Goal: Participate in discussion: Engage in conversation with other users on a specific topic

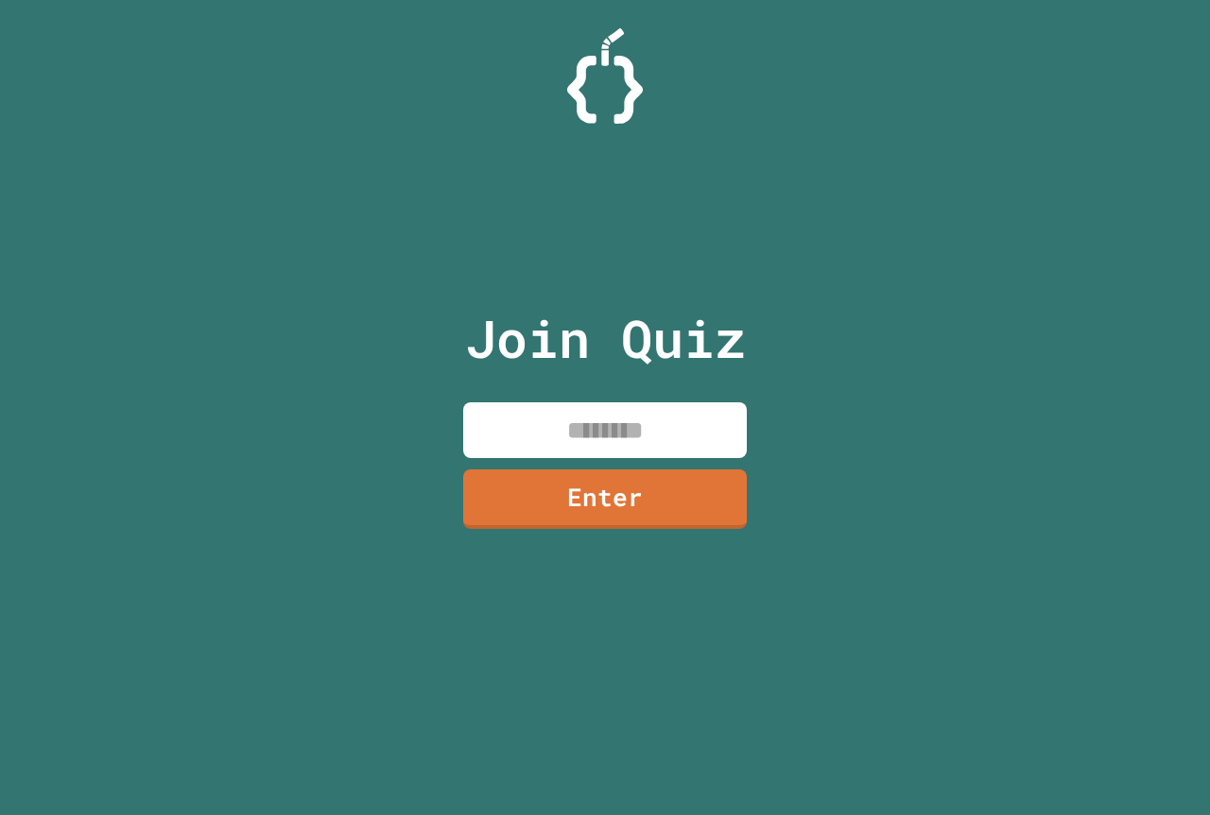
click at [523, 411] on input at bounding box center [604, 431] width 283 height 56
type input "********"
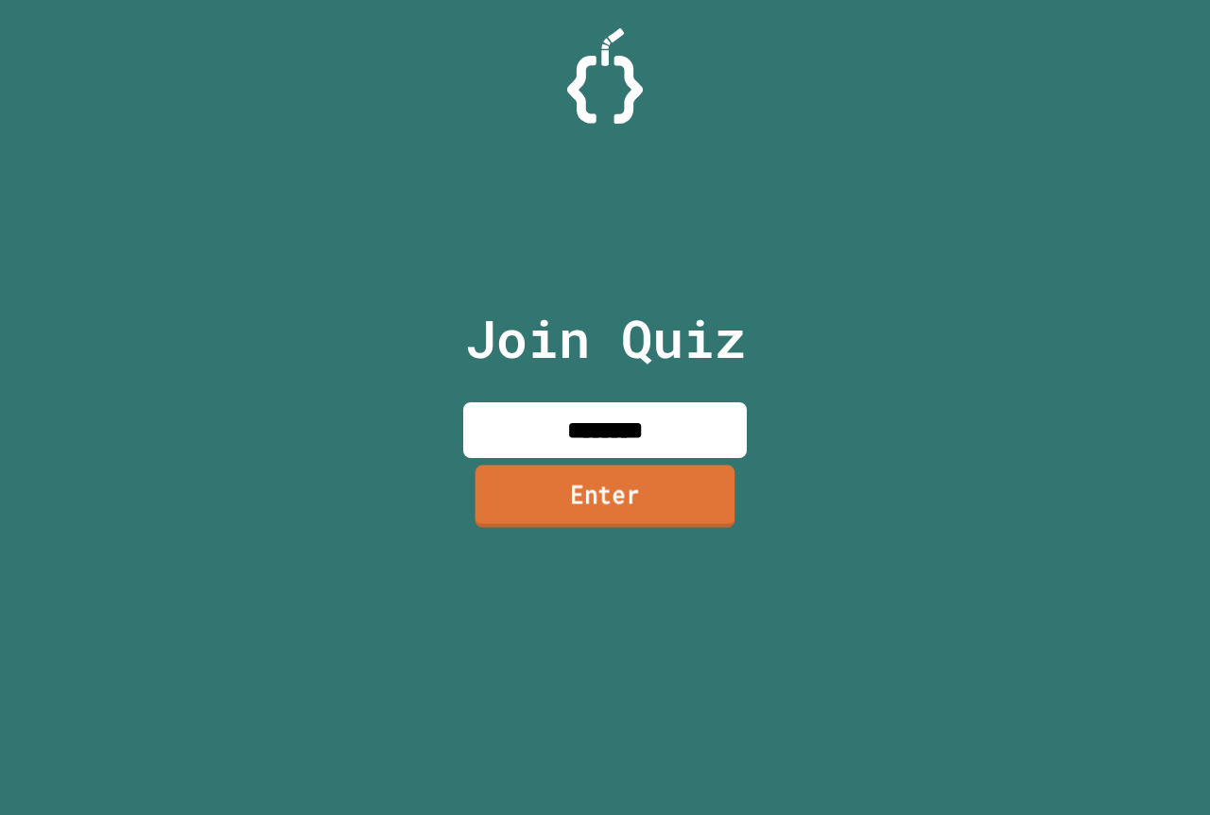
click at [614, 474] on link "Enter" at bounding box center [605, 496] width 260 height 62
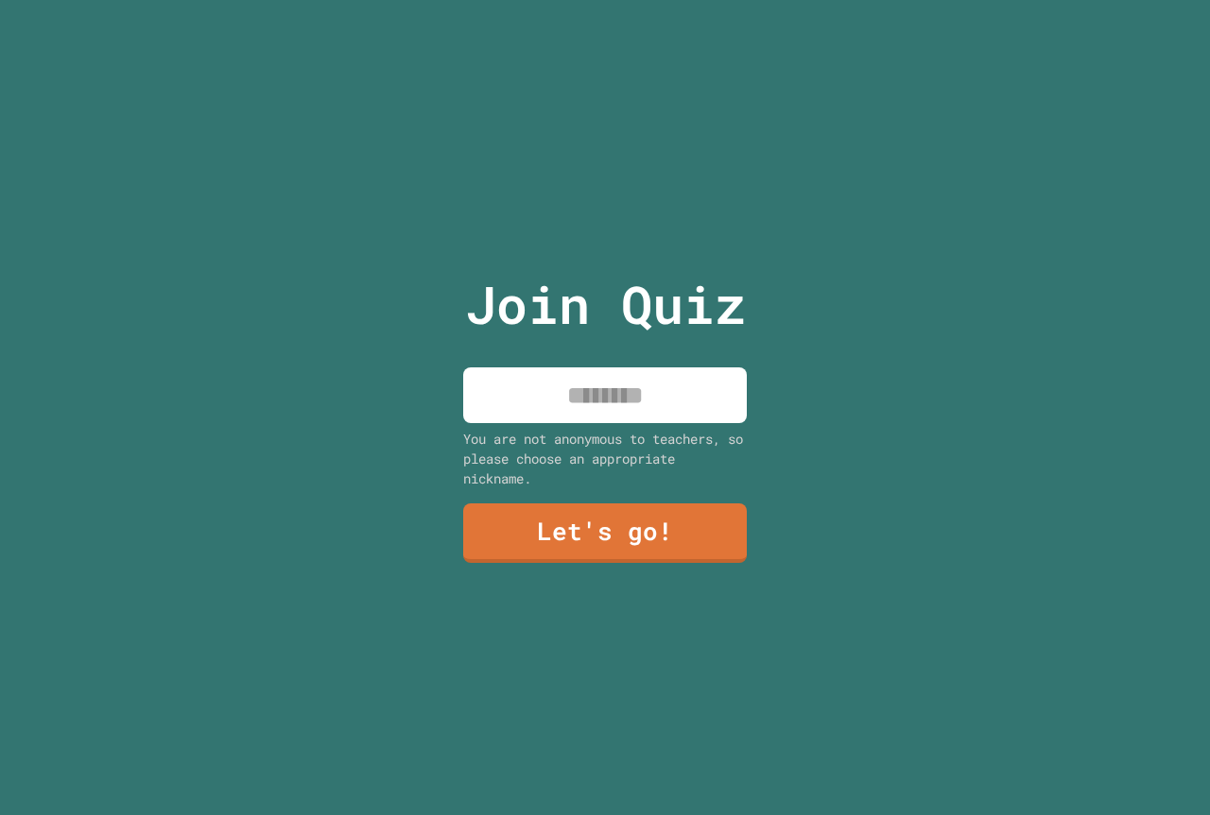
click at [612, 387] on input at bounding box center [604, 396] width 283 height 56
type input "********"
click at [644, 518] on link "Let's go!" at bounding box center [605, 532] width 280 height 62
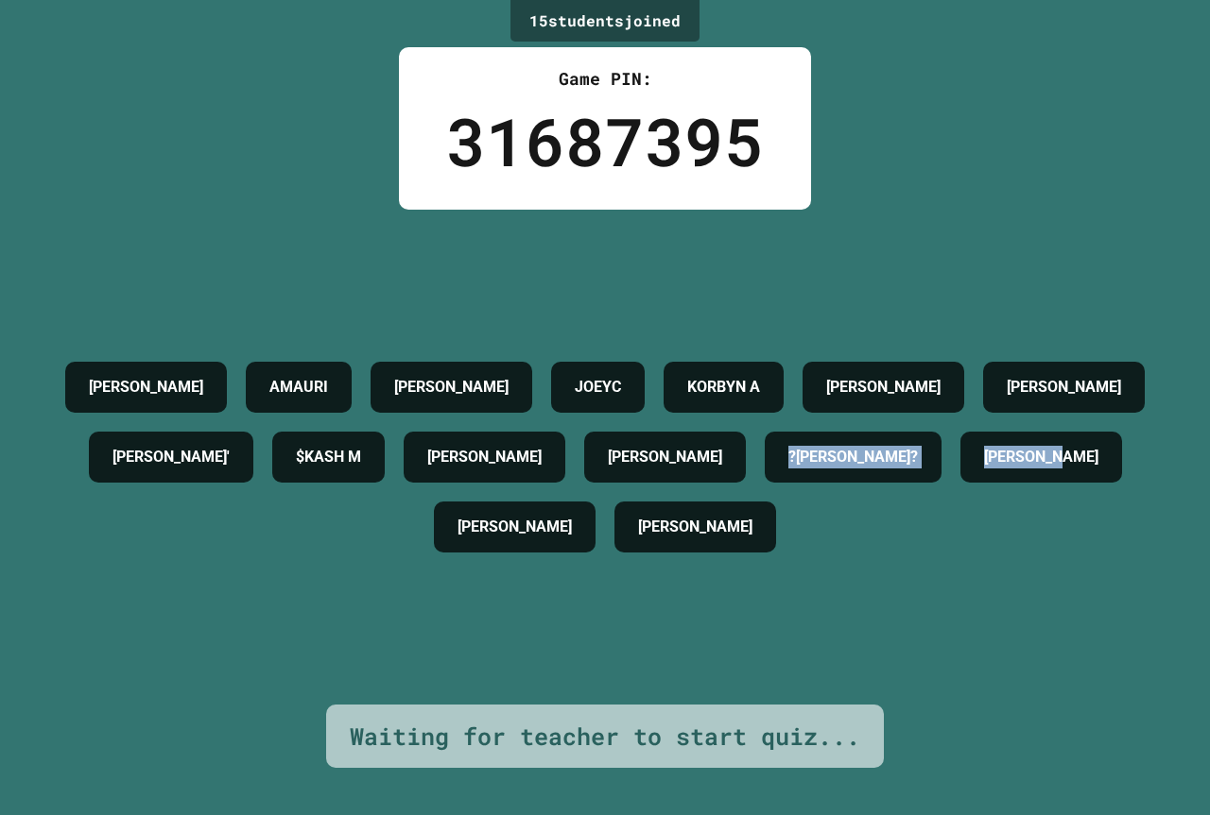
drag, startPoint x: 568, startPoint y: 499, endPoint x: 971, endPoint y: 534, distance: 405.0
click at [960, 533] on div "LEARIC [PERSON_NAME] AVA K [PERSON_NAME] [PERSON_NAME] [PERSON_NAME]' $KASH M […" at bounding box center [604, 457] width 1115 height 210
drag, startPoint x: 1037, startPoint y: 588, endPoint x: 1020, endPoint y: 587, distance: 17.0
click at [1026, 562] on div "LEARIC [PERSON_NAME] AVA K [PERSON_NAME] [PERSON_NAME] [PERSON_NAME]' $KASH M […" at bounding box center [604, 457] width 1115 height 210
click at [940, 562] on div "LEARIC [PERSON_NAME] AVA K [PERSON_NAME] [PERSON_NAME] [PERSON_NAME]' $KASH M […" at bounding box center [604, 457] width 1115 height 210
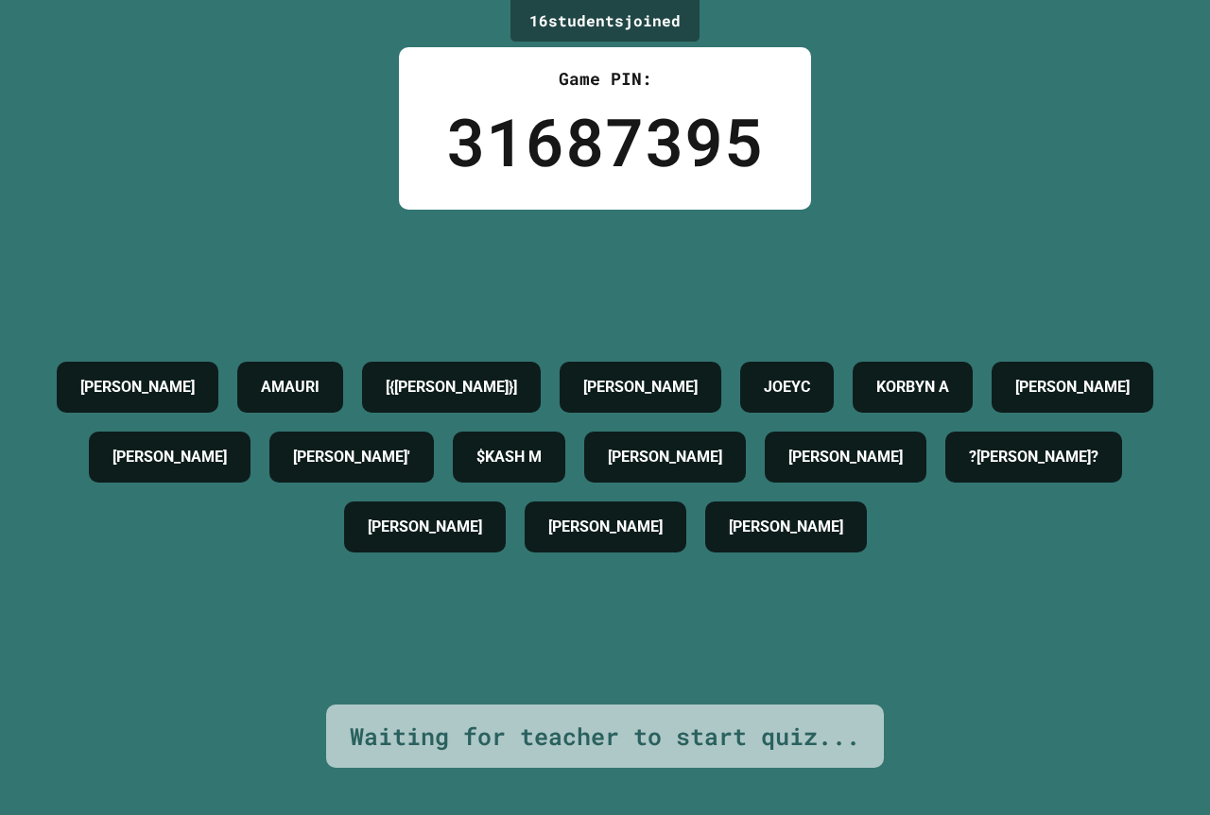
drag, startPoint x: 94, startPoint y: 264, endPoint x: 1008, endPoint y: 698, distance: 1011.9
click at [961, 695] on div "16 student s joined Game PIN: 31687395 [PERSON_NAME] [{[PERSON_NAME]}] [PERSON_…" at bounding box center [605, 407] width 1210 height 815
click at [996, 562] on div "[PERSON_NAME] [{[PERSON_NAME]}] [PERSON_NAME] [PERSON_NAME] [PERSON_NAME] [PERS…" at bounding box center [604, 457] width 1115 height 210
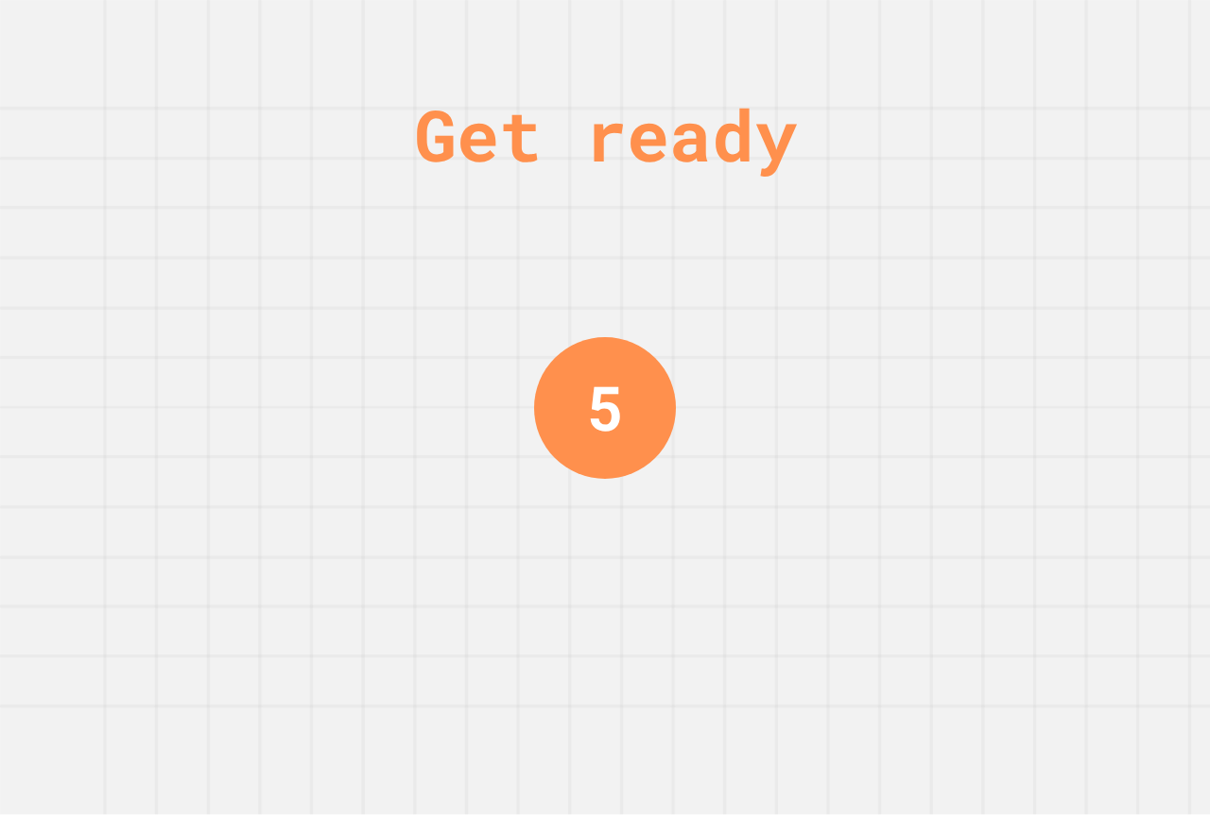
drag, startPoint x: 448, startPoint y: 268, endPoint x: 542, endPoint y: 266, distance: 94.5
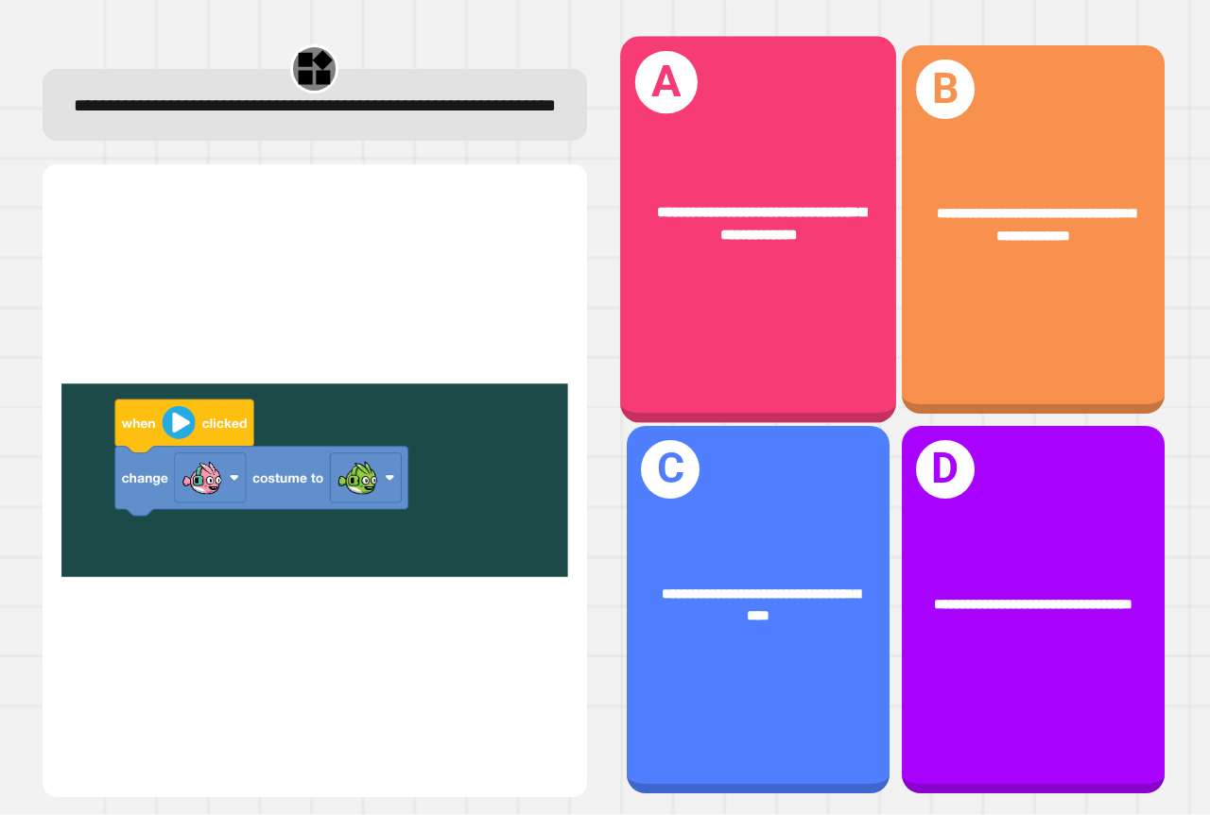
click at [756, 272] on div "**********" at bounding box center [758, 230] width 276 height 386
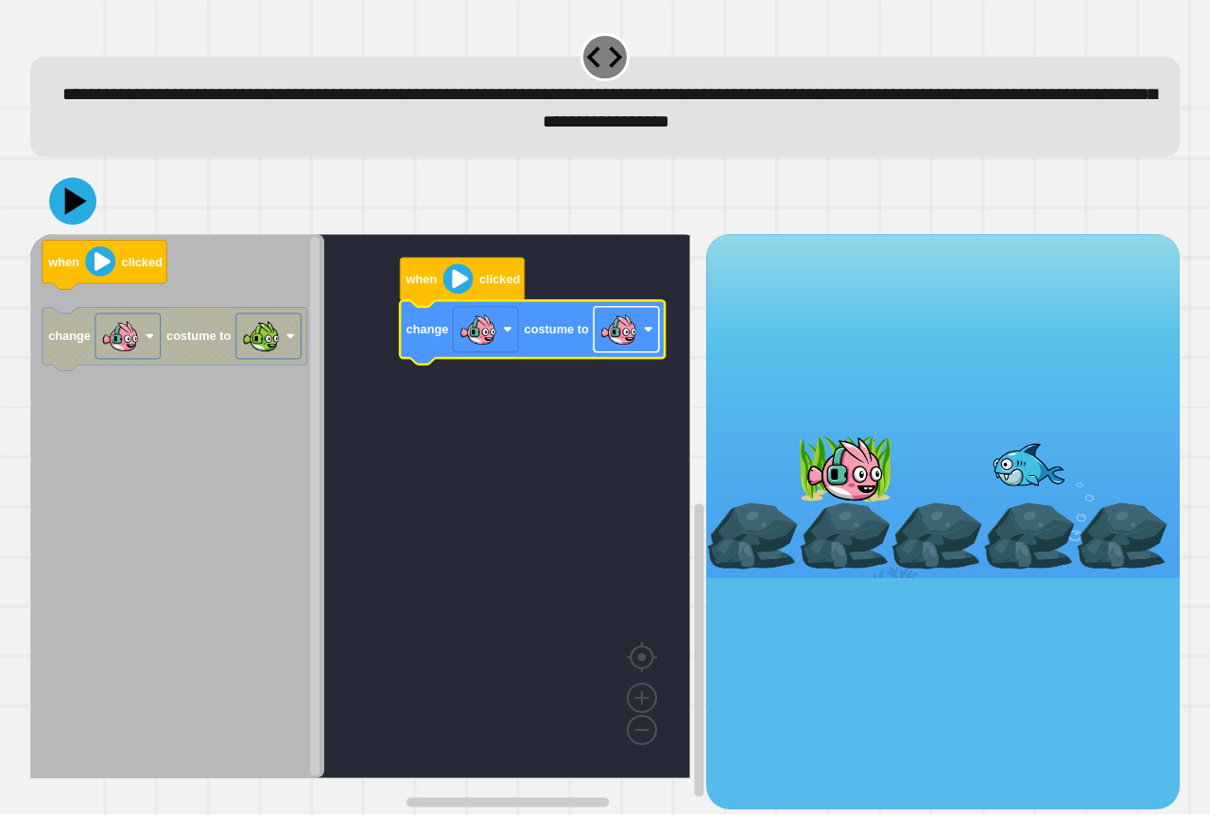
click at [629, 347] on image "Blockly Workspace" at bounding box center [619, 330] width 38 height 38
click at [459, 287] on image "Blockly Workspace" at bounding box center [458, 280] width 30 height 30
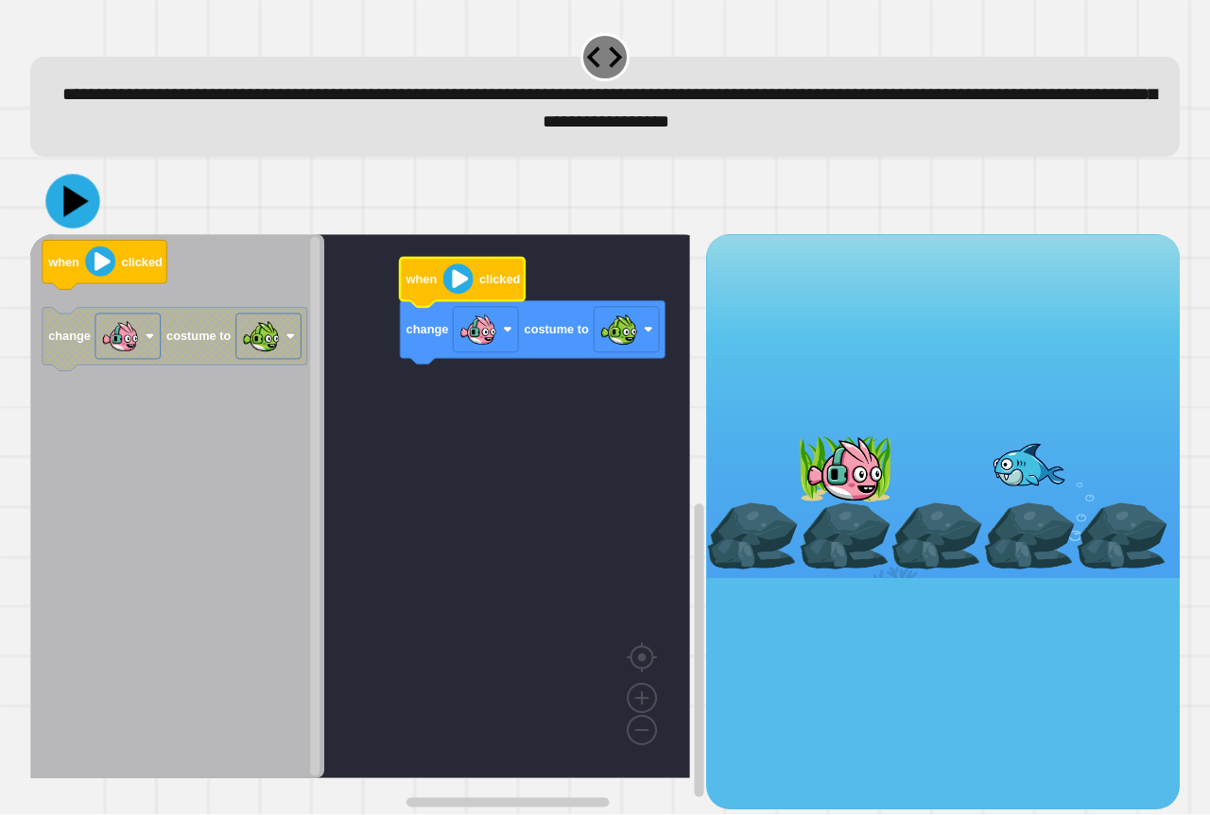
click at [63, 217] on icon at bounding box center [72, 202] width 54 height 54
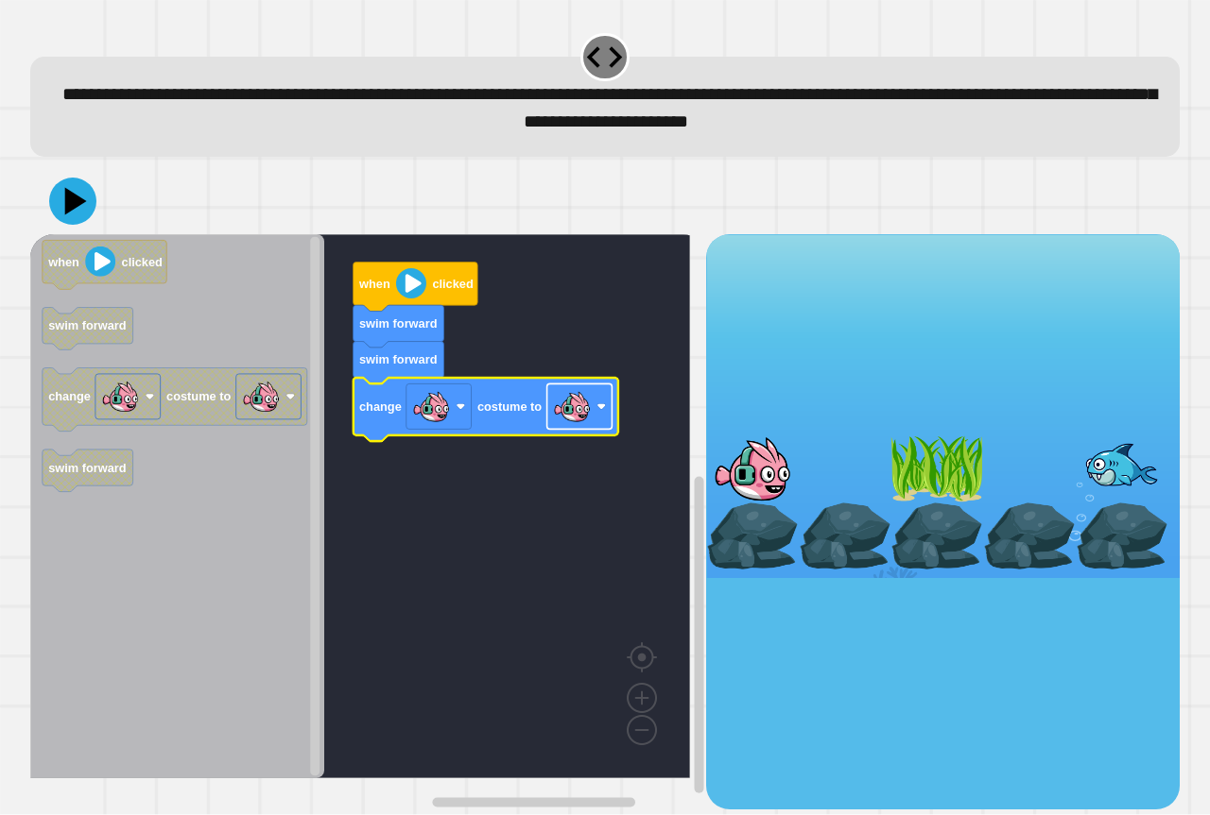
click at [592, 412] on rect "Blockly Workspace" at bounding box center [579, 407] width 65 height 45
drag, startPoint x: 98, startPoint y: 235, endPoint x: 87, endPoint y: 222, distance: 17.4
click at [94, 231] on div at bounding box center [604, 201] width 1149 height 66
click at [83, 217] on icon at bounding box center [72, 201] width 57 height 57
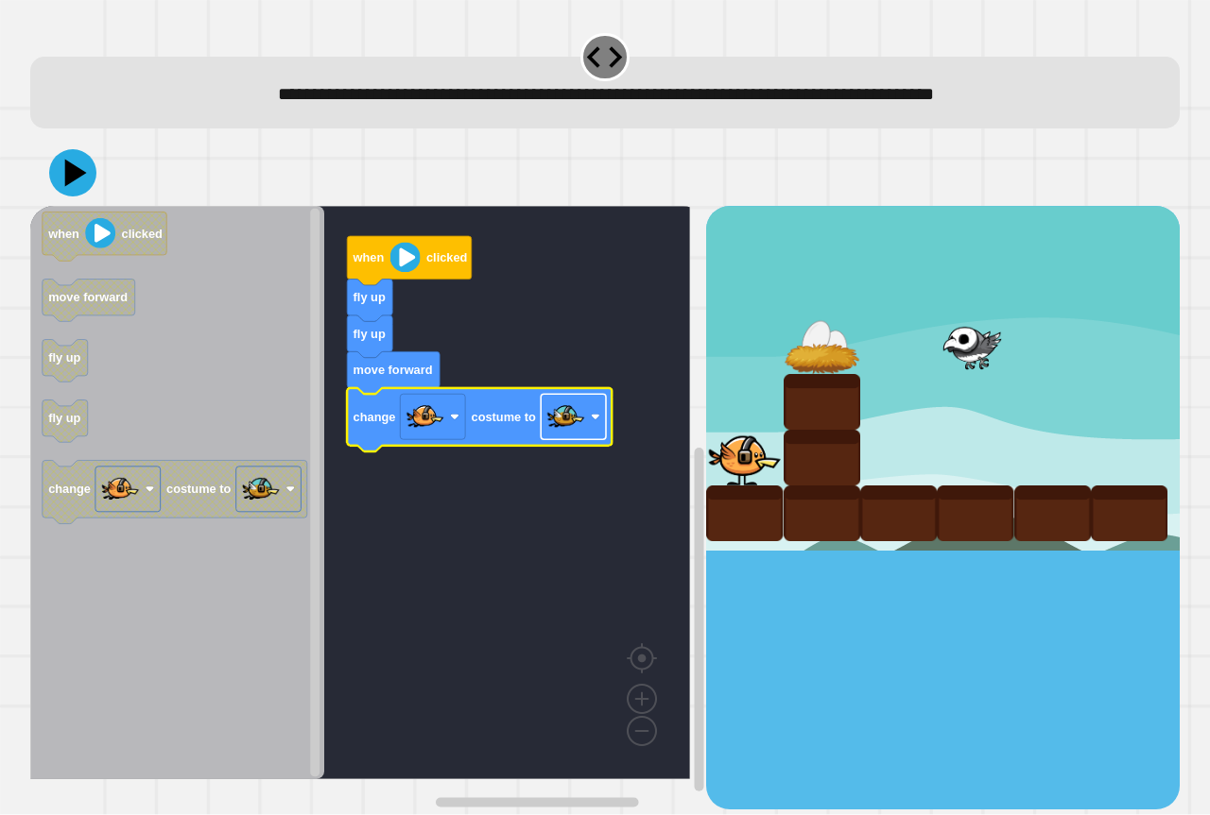
click at [564, 432] on image "Blockly Workspace" at bounding box center [566, 418] width 38 height 38
click at [549, 424] on image "Blockly Workspace" at bounding box center [566, 418] width 38 height 38
click at [72, 203] on div at bounding box center [604, 173] width 1149 height 66
drag, startPoint x: 73, startPoint y: 197, endPoint x: 73, endPoint y: 179, distance: 18.9
click at [73, 179] on button at bounding box center [73, 174] width 56 height 56
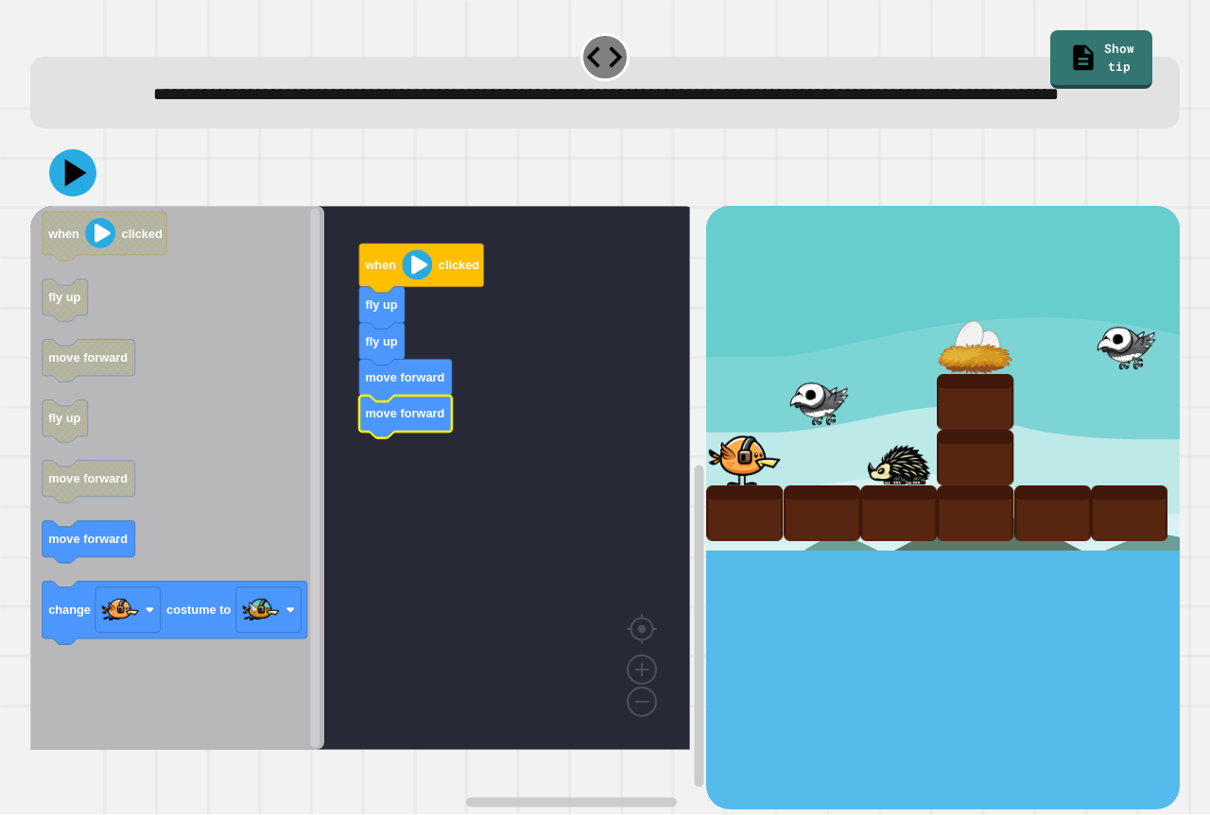
click at [102, 558] on icon "when clicked fly up move forward fly up move forward move forward change costum…" at bounding box center [177, 478] width 294 height 544
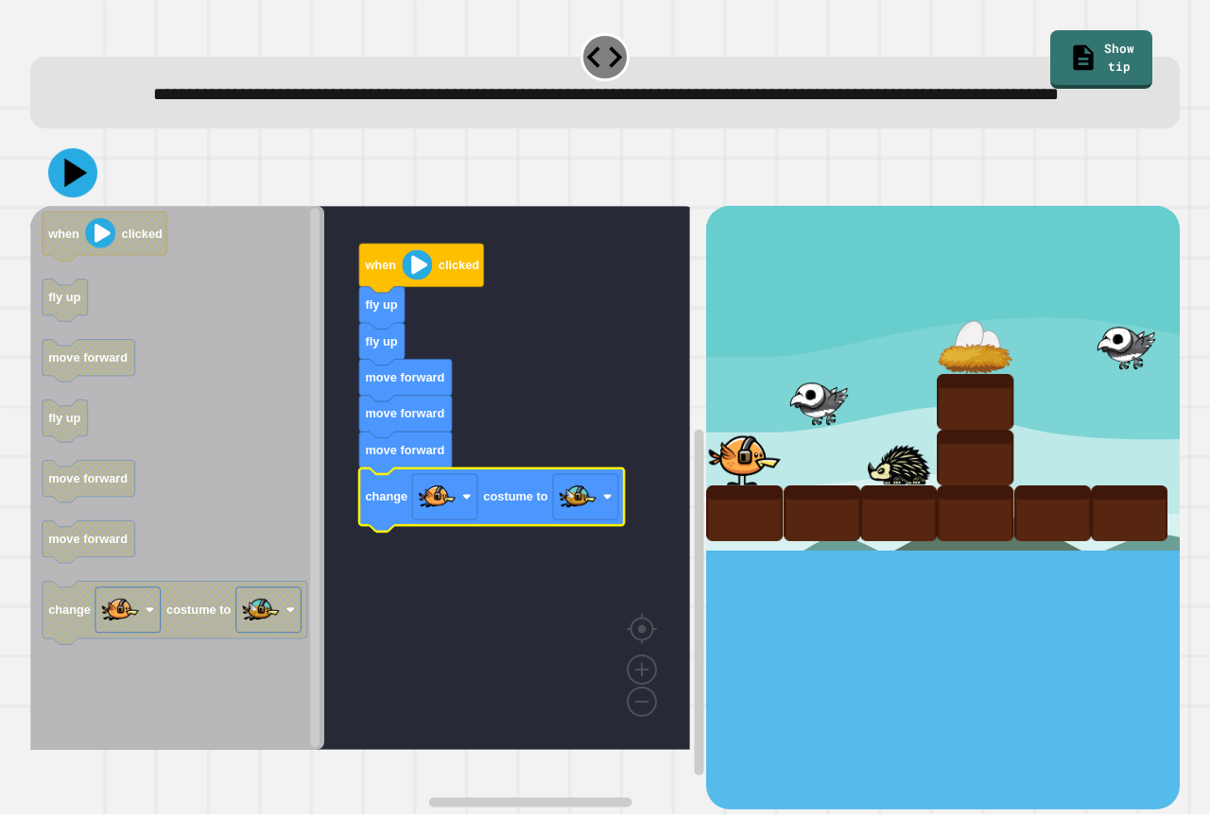
click at [70, 187] on icon at bounding box center [75, 173] width 23 height 28
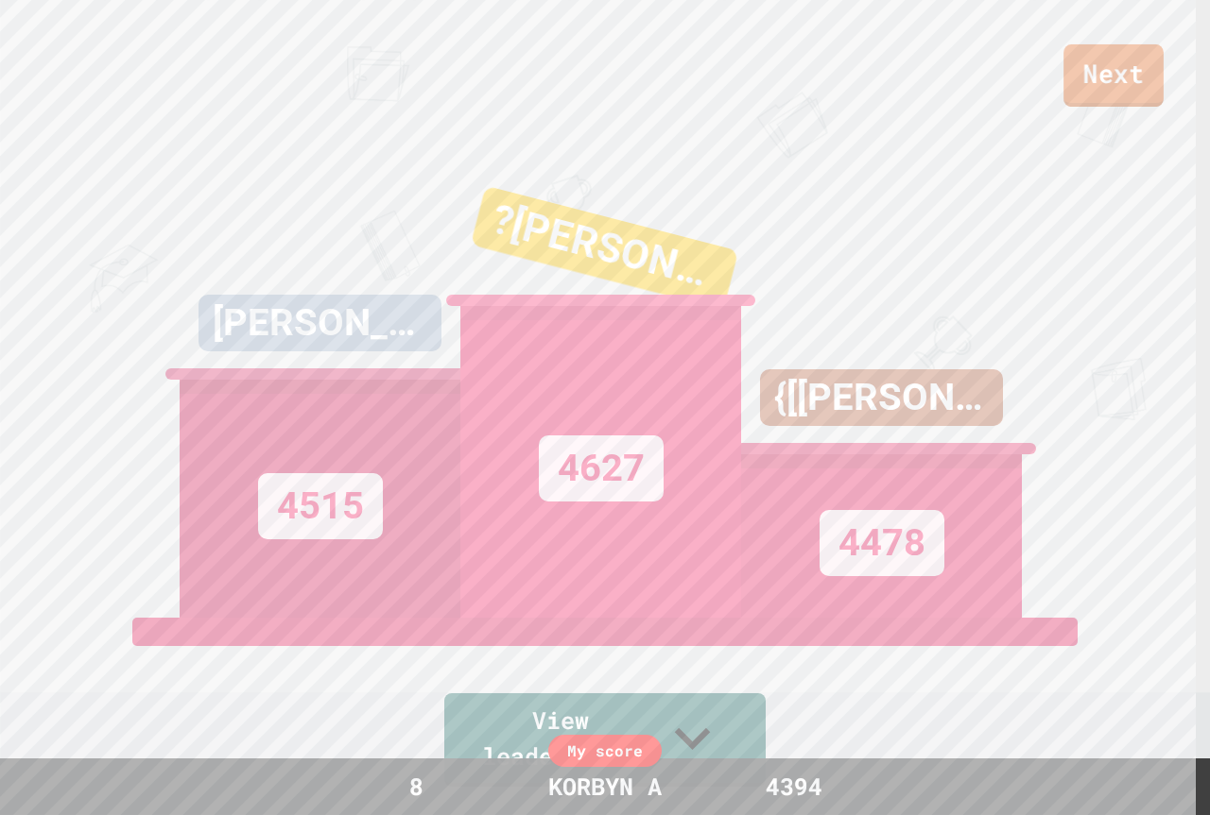
click at [1096, 92] on link "Next" at bounding box center [1113, 75] width 100 height 62
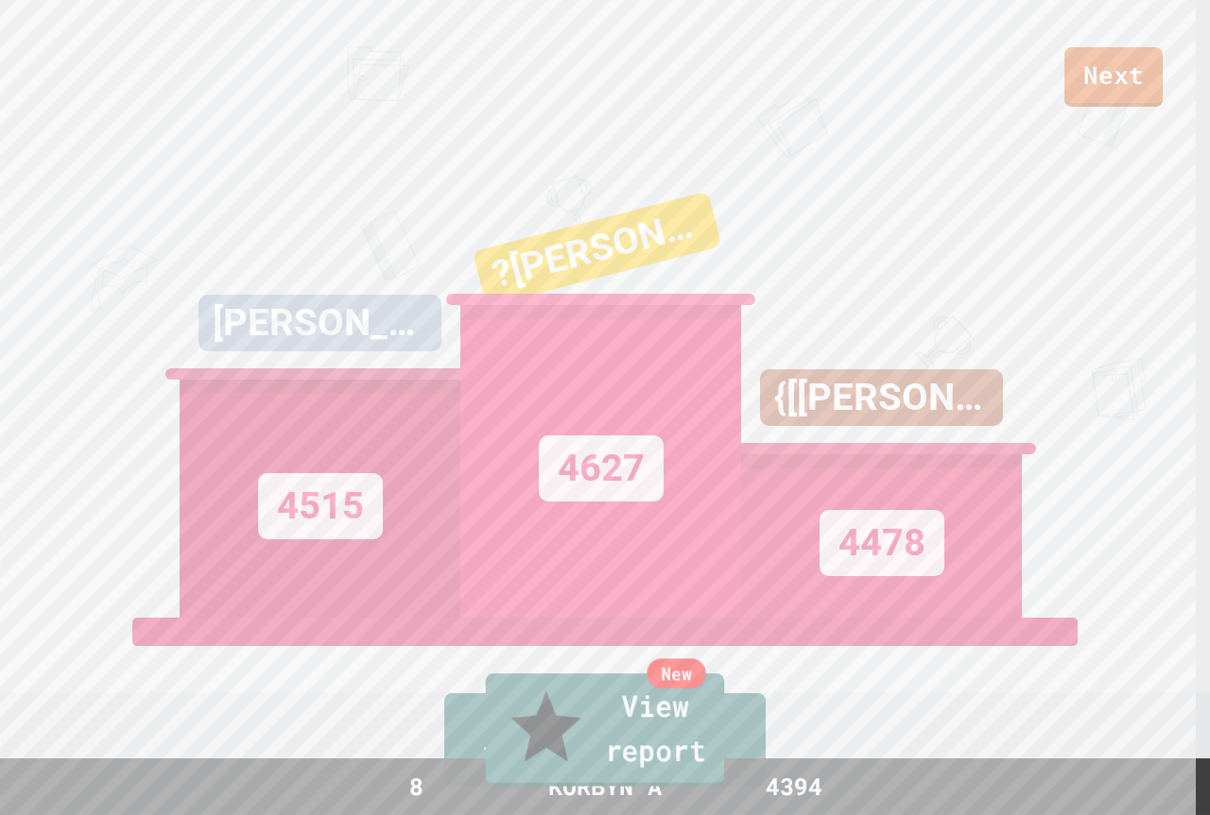
click at [701, 743] on link "New View report" at bounding box center [605, 730] width 239 height 113
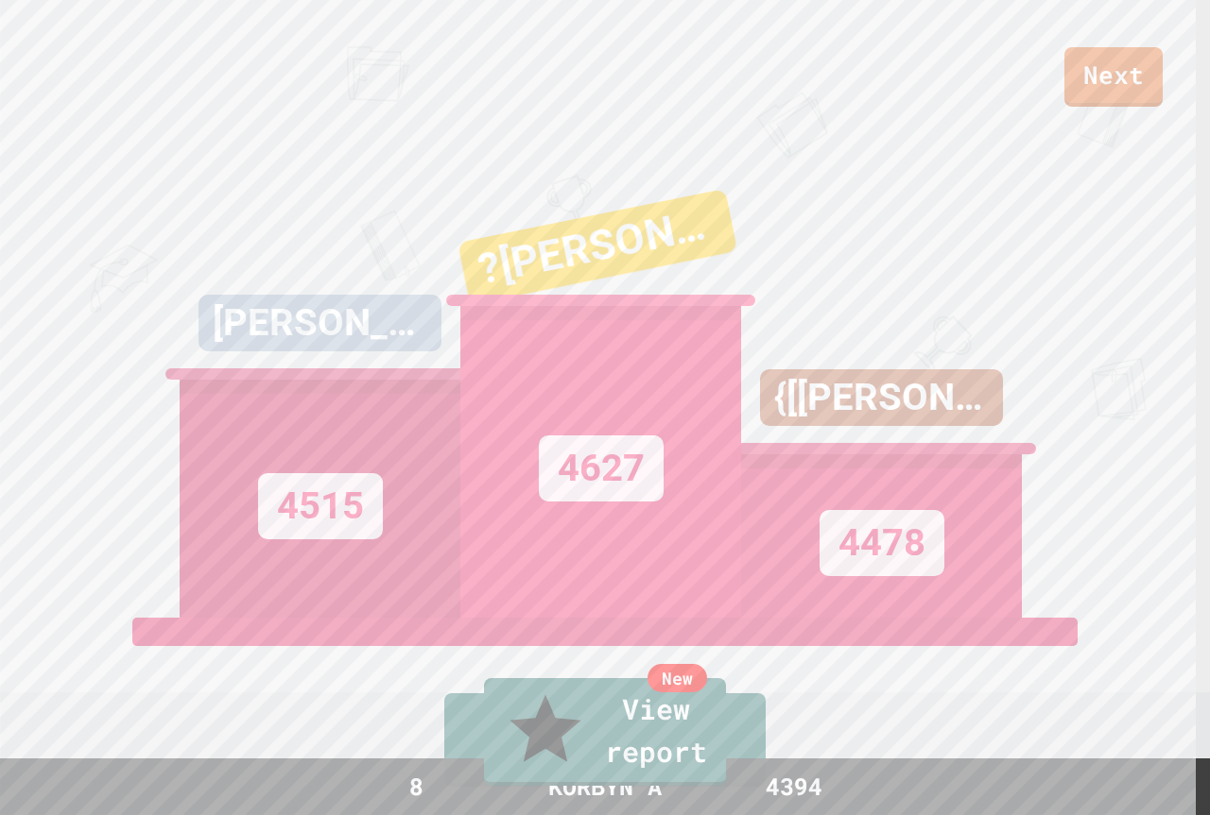
drag, startPoint x: 1104, startPoint y: 54, endPoint x: 1100, endPoint y: 63, distance: 10.2
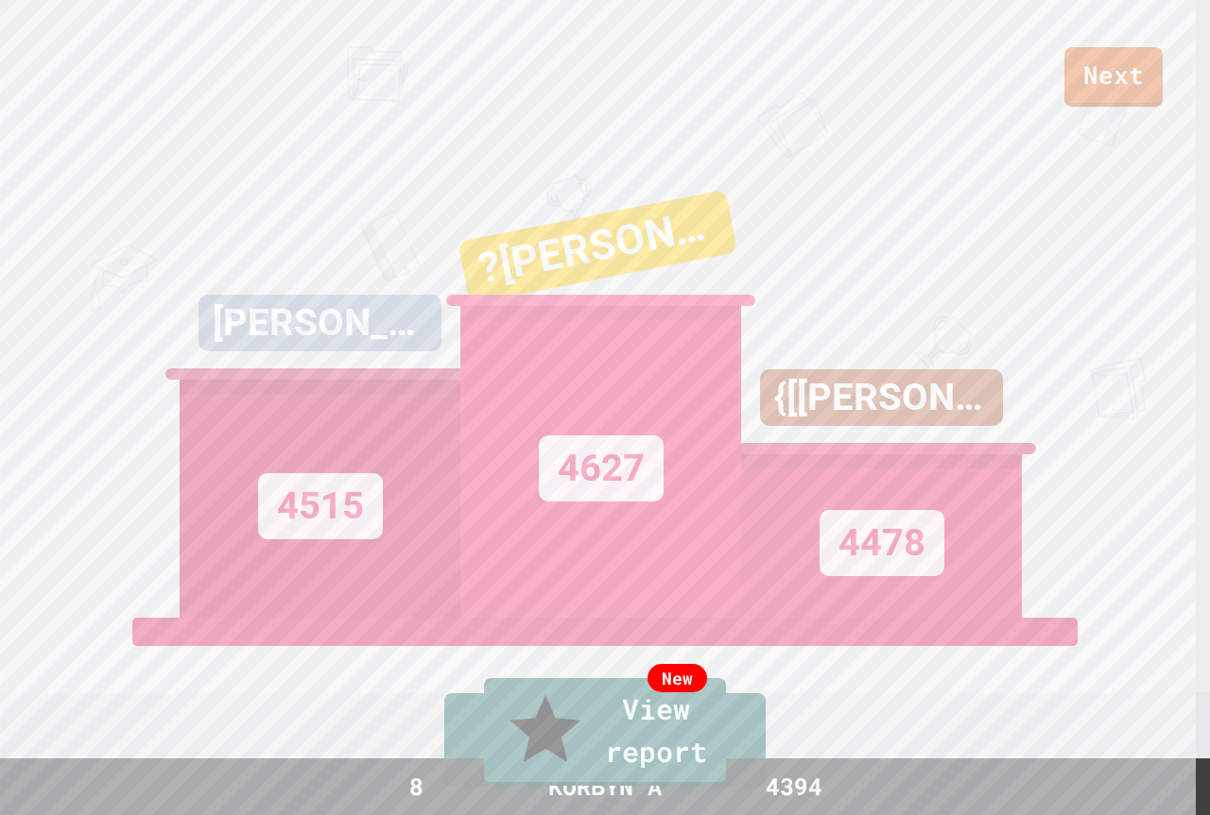
type textarea "**********"
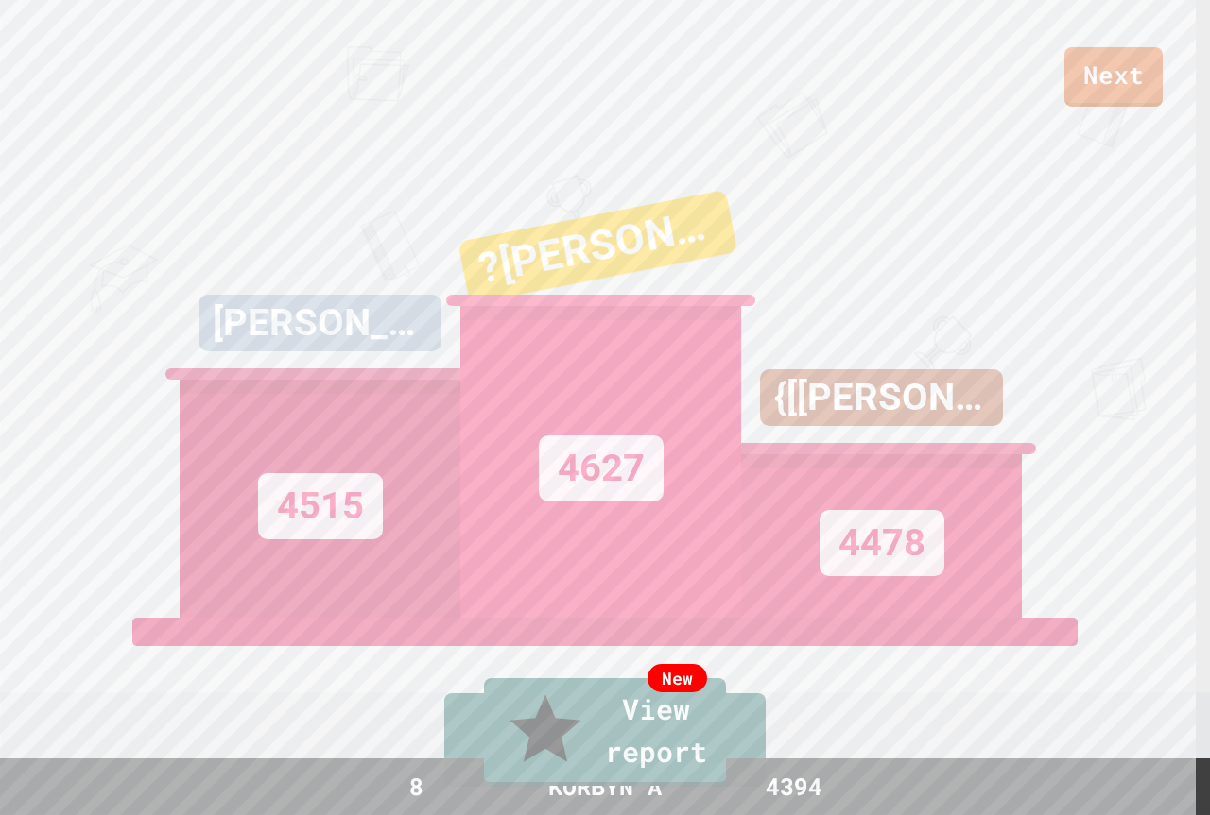
drag, startPoint x: 0, startPoint y: -114, endPoint x: 120, endPoint y: -114, distance: 120.0
click at [120, 0] on html "**********" at bounding box center [605, 407] width 1210 height 815
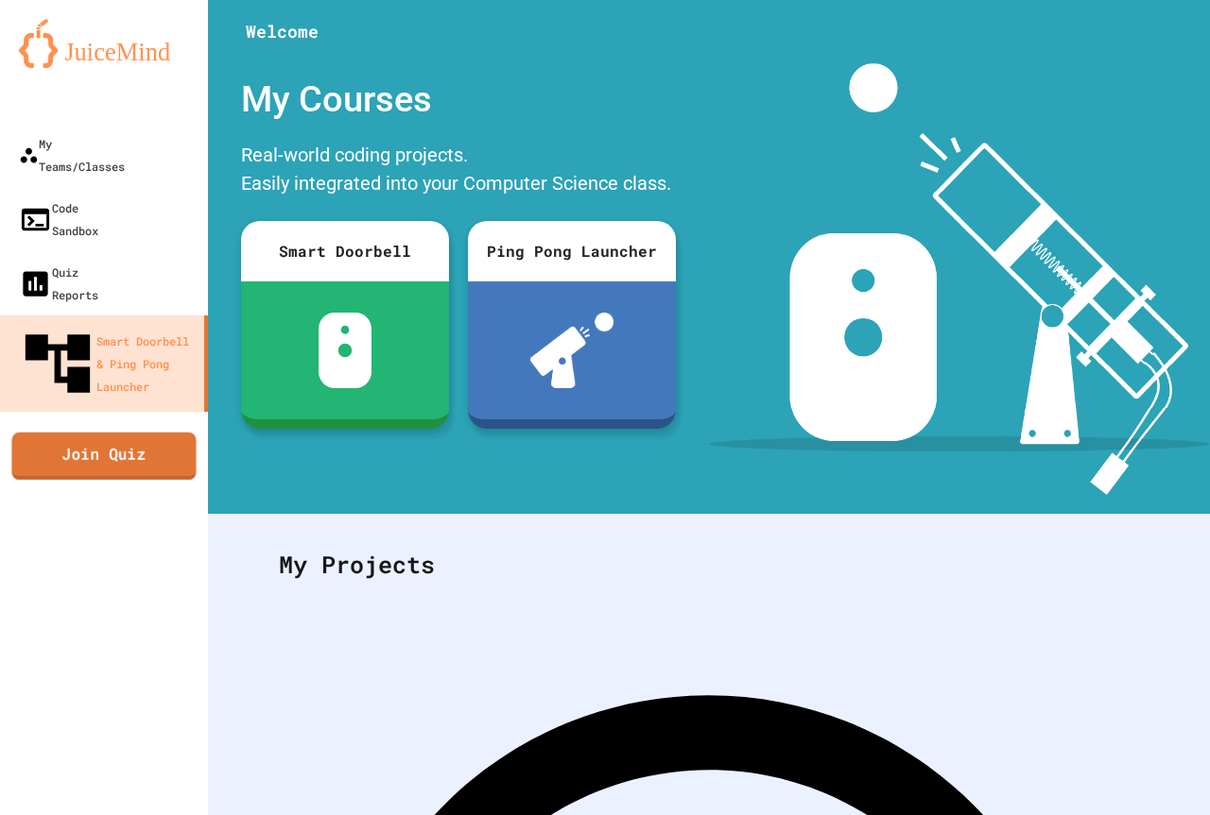
click at [102, 432] on link "Join Quiz" at bounding box center [103, 455] width 184 height 47
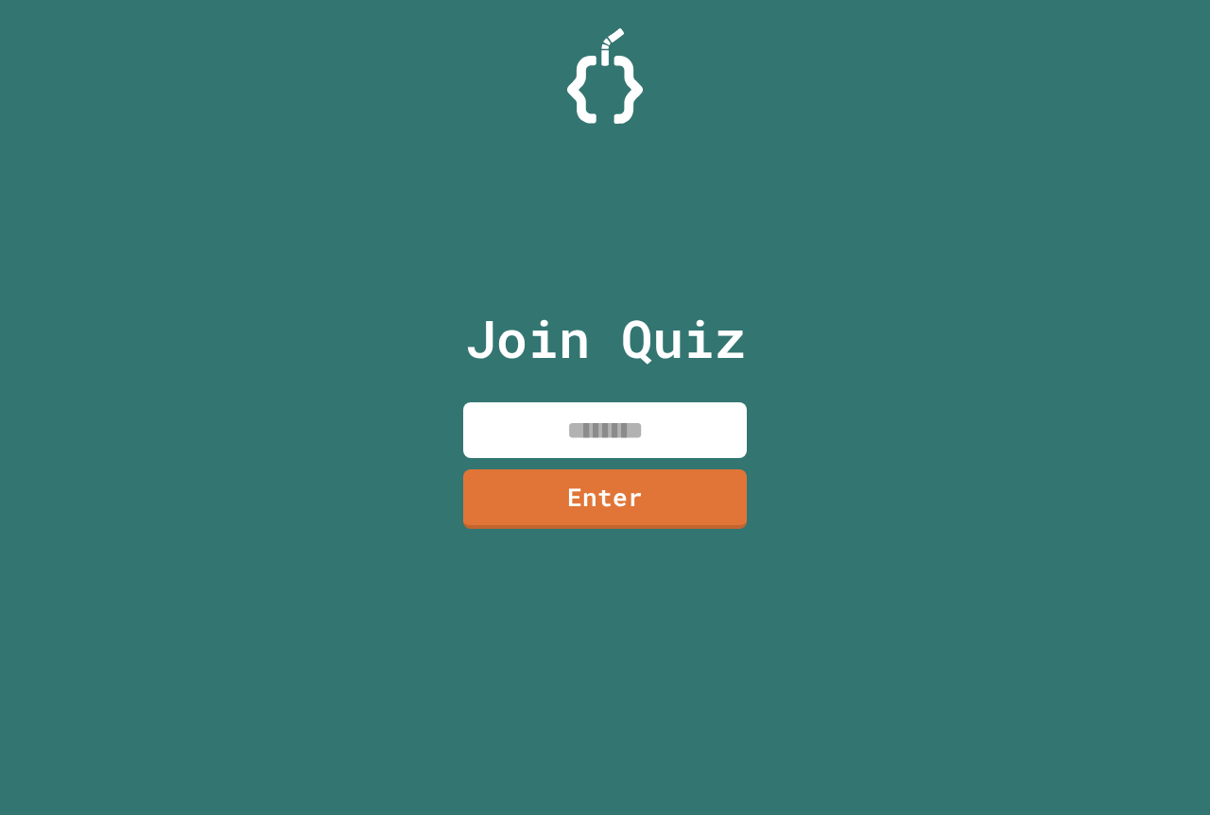
click at [494, 455] on input at bounding box center [604, 431] width 283 height 56
type input "********"
click at [551, 513] on link "Enter" at bounding box center [604, 498] width 287 height 62
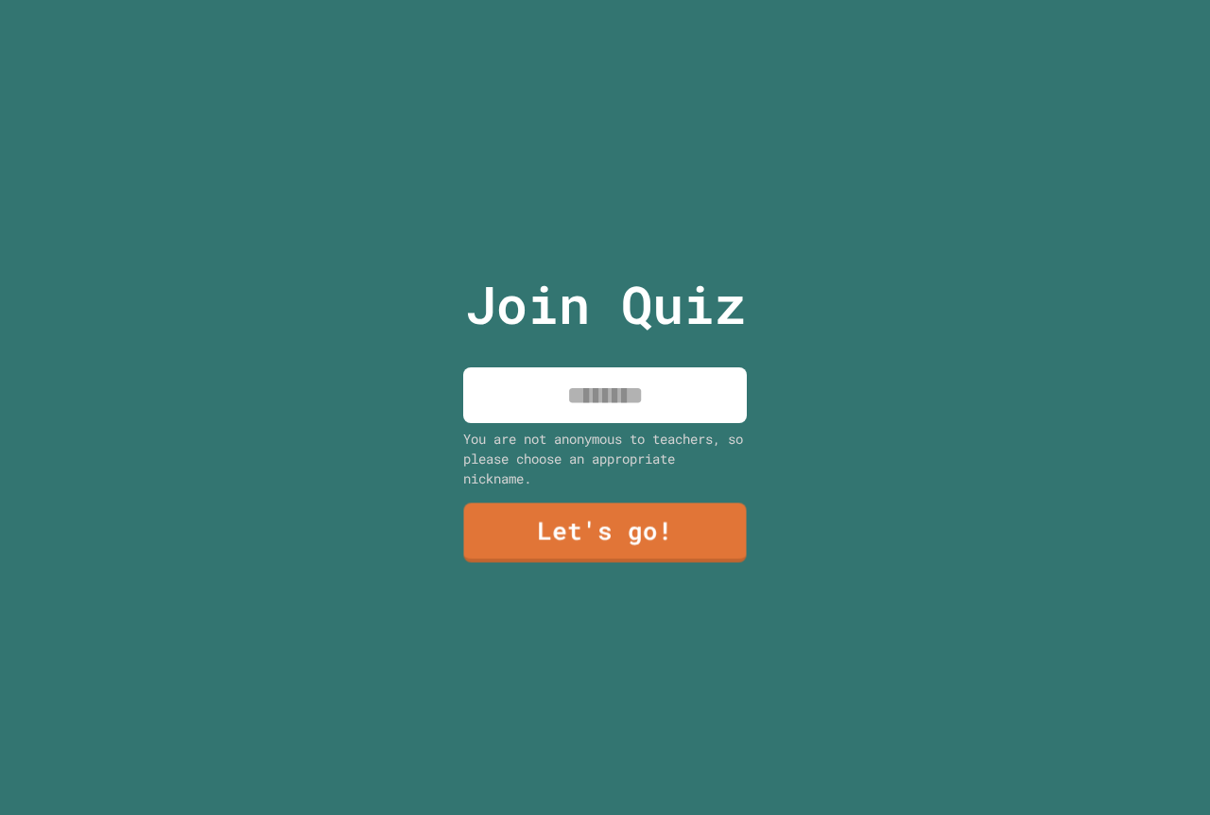
click at [581, 388] on input at bounding box center [604, 396] width 283 height 56
type input "********"
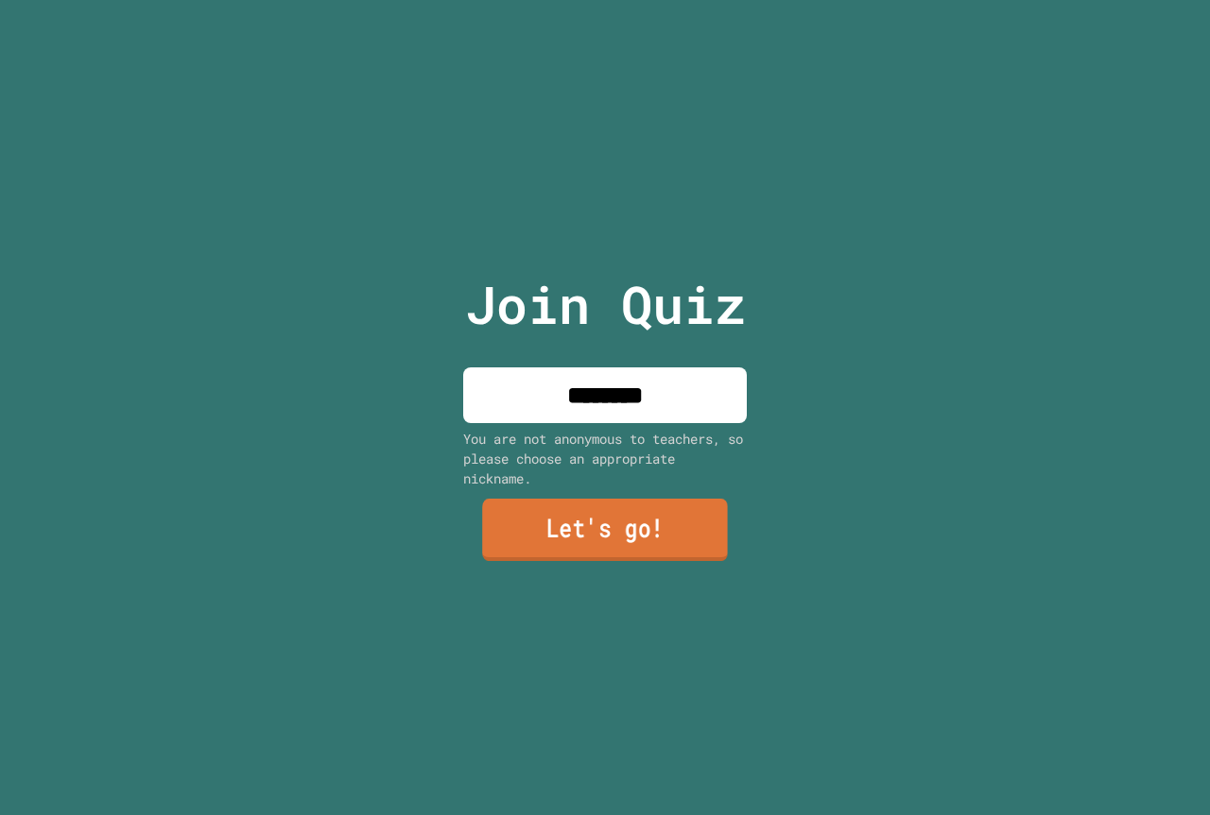
click at [694, 526] on link "Let's go!" at bounding box center [605, 530] width 246 height 62
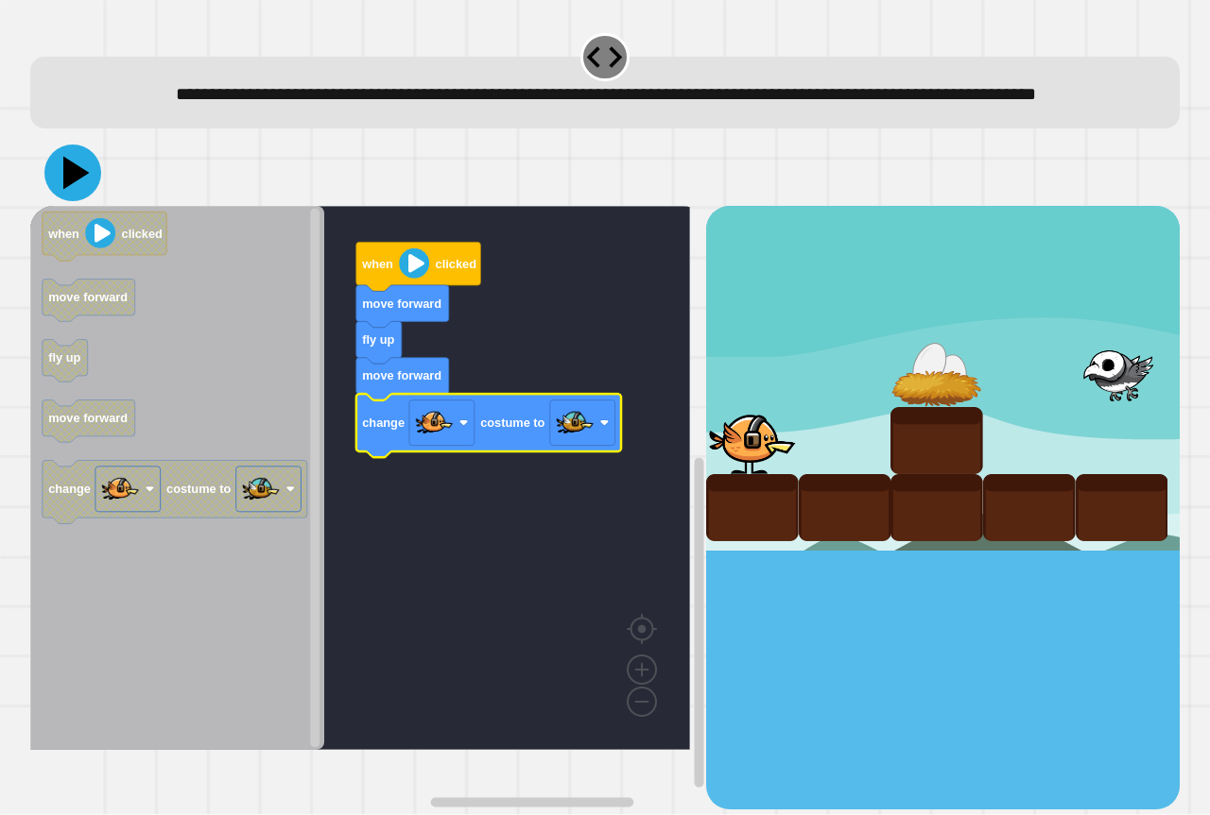
click at [75, 201] on icon at bounding box center [72, 173] width 57 height 57
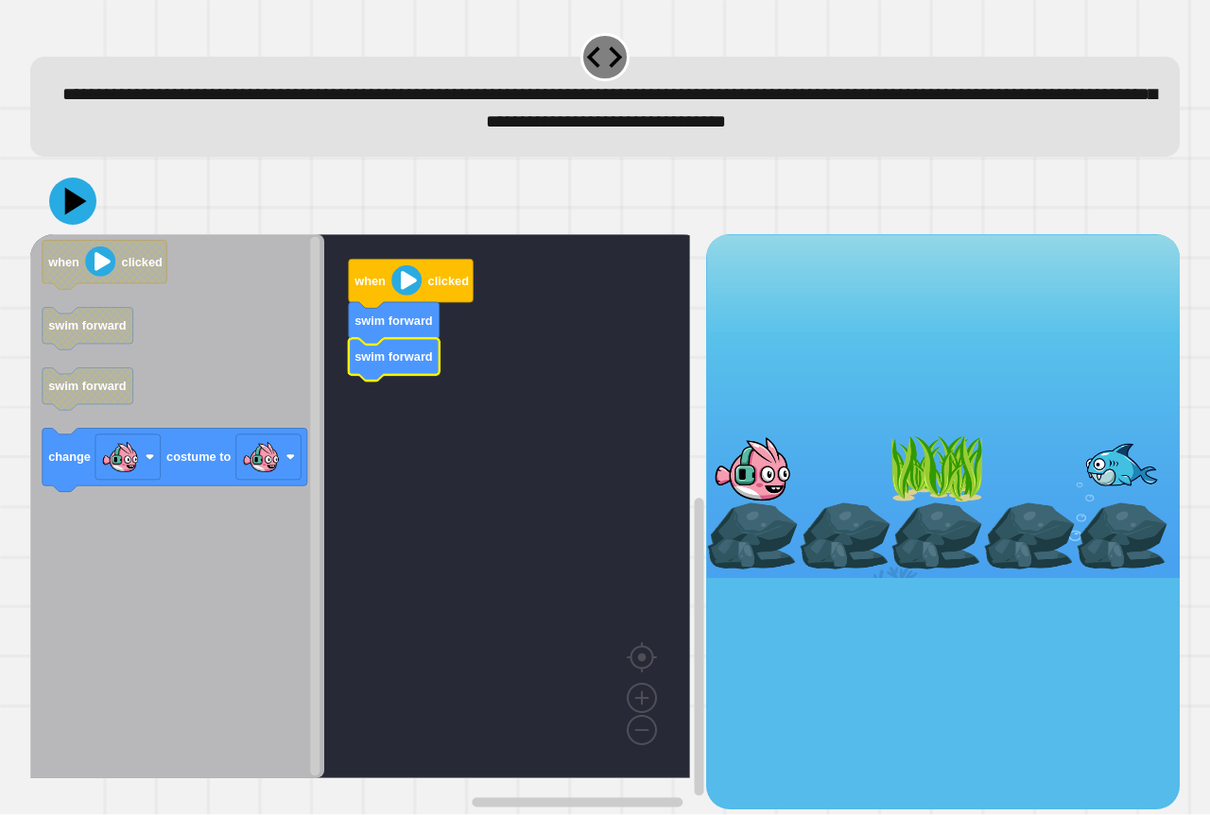
click at [212, 506] on icon "Blockly Workspace" at bounding box center [177, 506] width 294 height 544
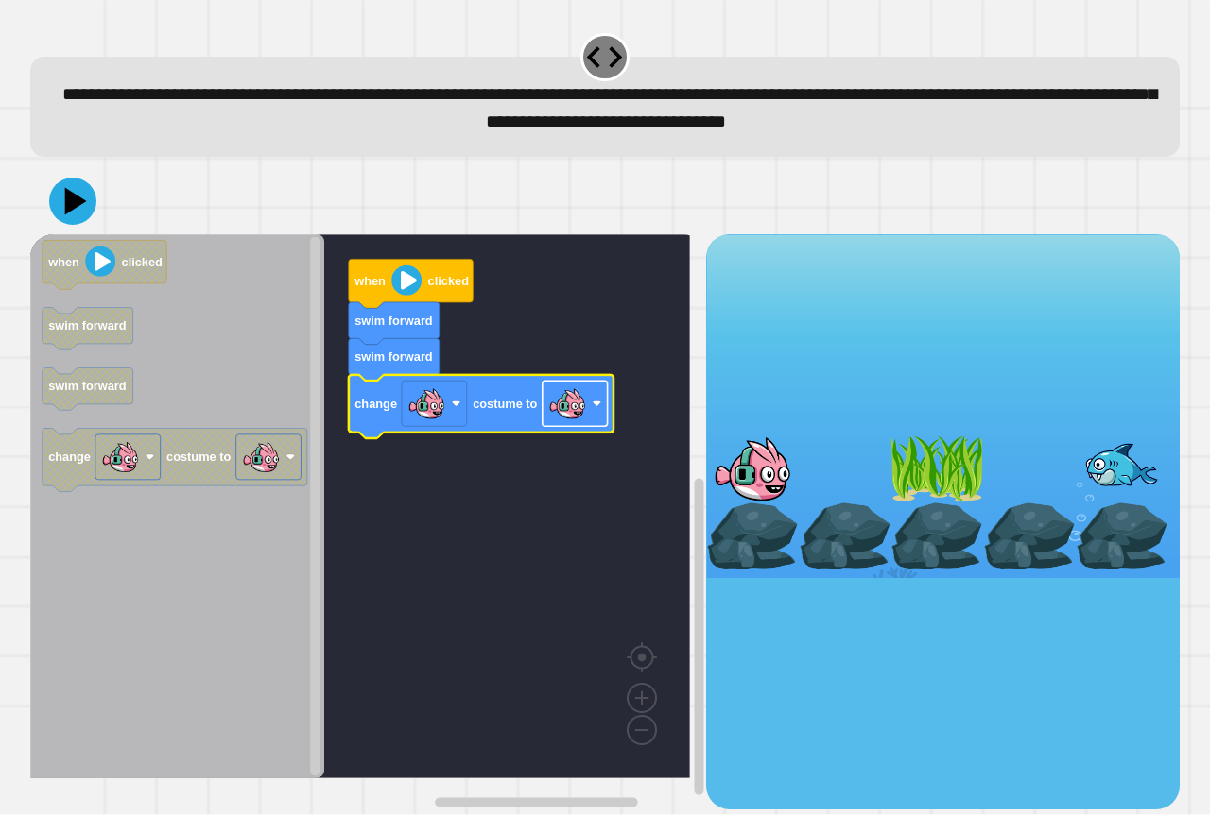
click at [590, 427] on rect "Blockly Workspace" at bounding box center [574, 404] width 65 height 45
click at [79, 218] on icon at bounding box center [72, 201] width 57 height 57
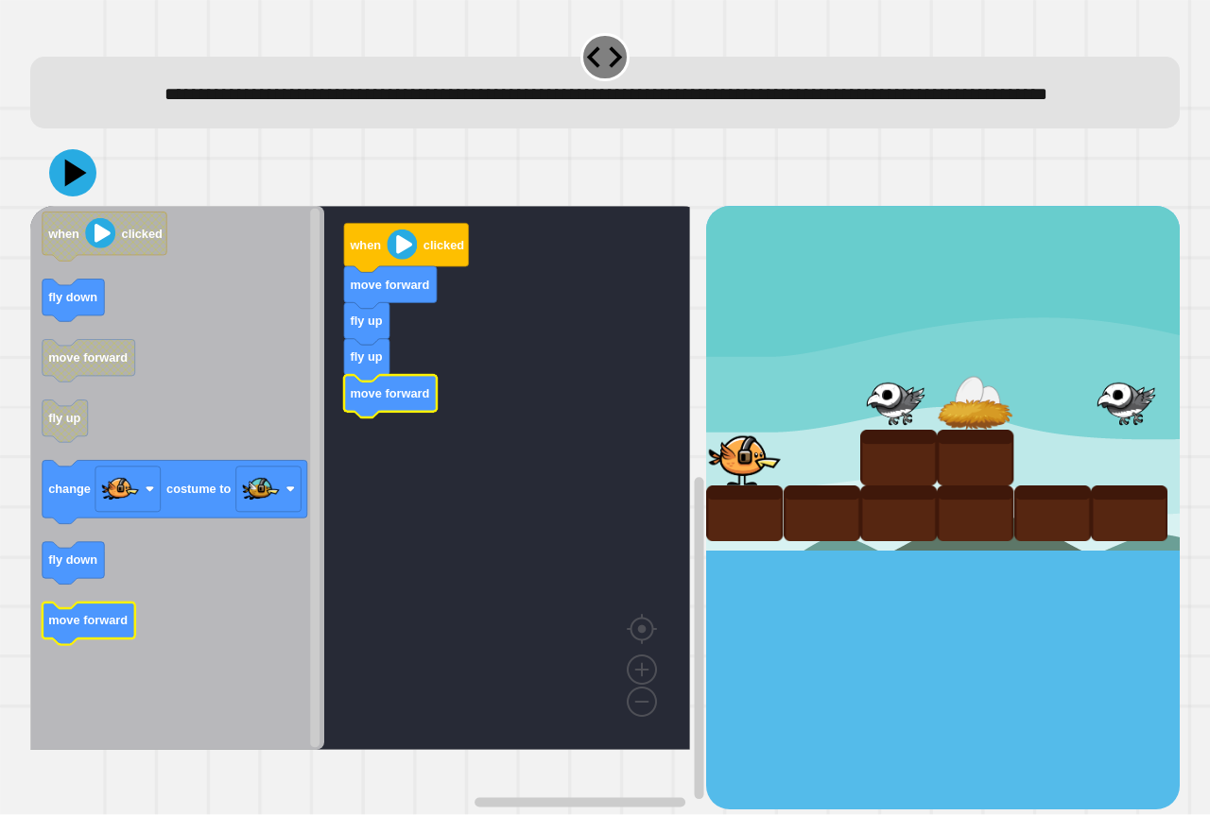
click at [129, 639] on icon "when clicked fly down move forward fly up change costume to fly down move forwa…" at bounding box center [177, 478] width 294 height 544
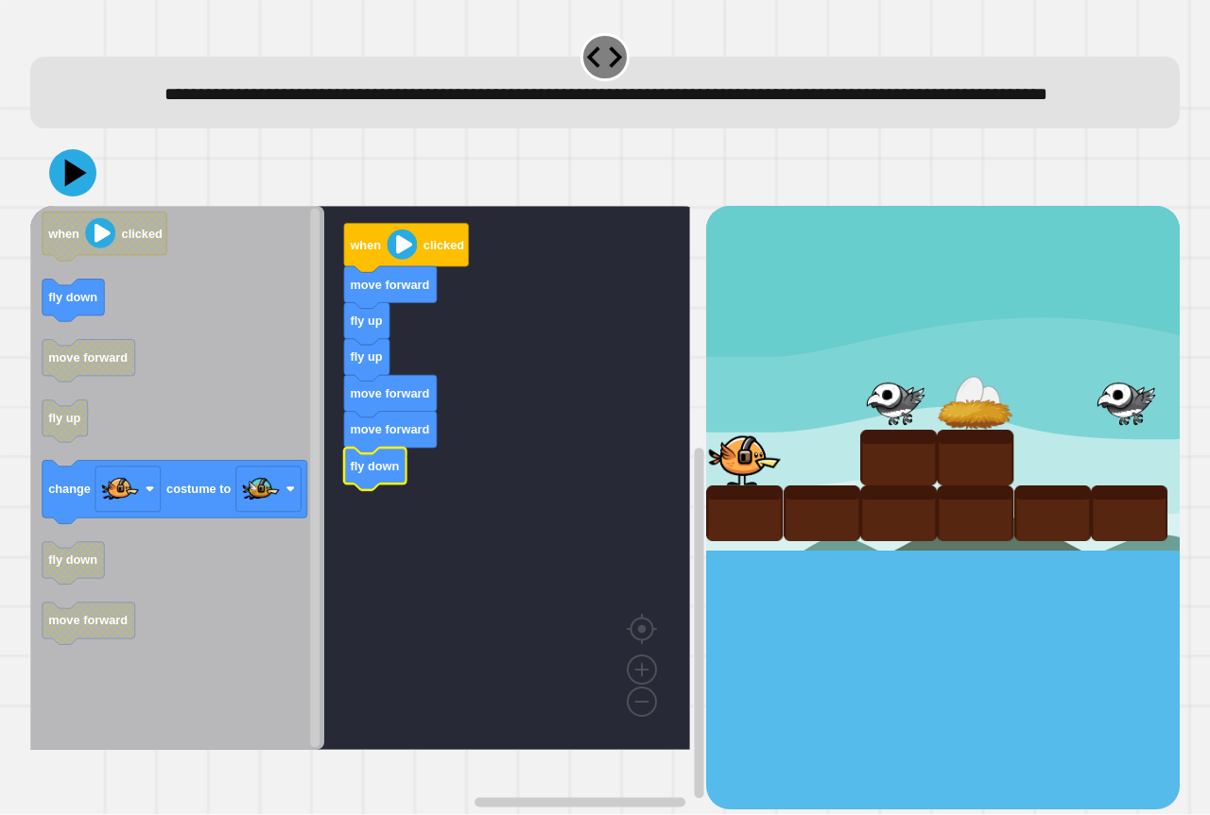
click at [239, 525] on icon "when clicked fly down move forward fly up change costume to fly down move forwa…" at bounding box center [177, 478] width 294 height 544
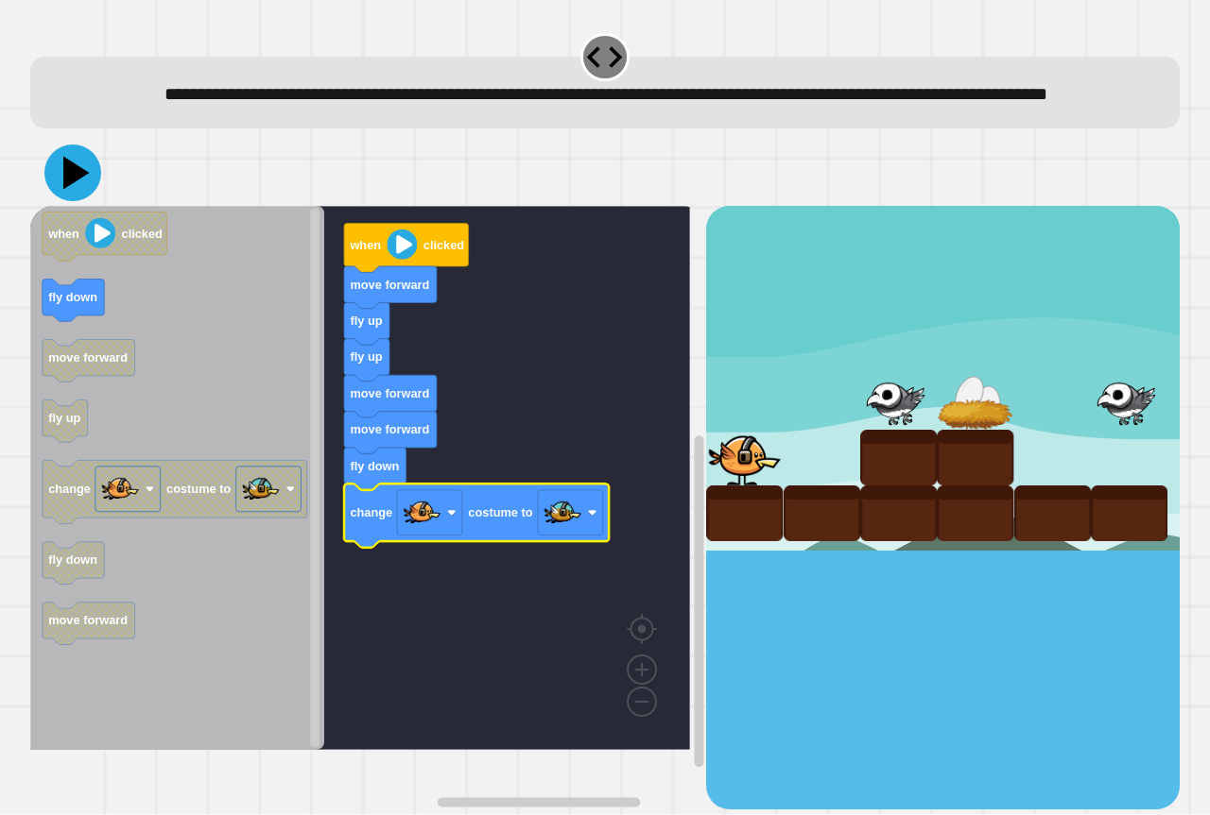
click at [70, 191] on icon at bounding box center [72, 173] width 57 height 57
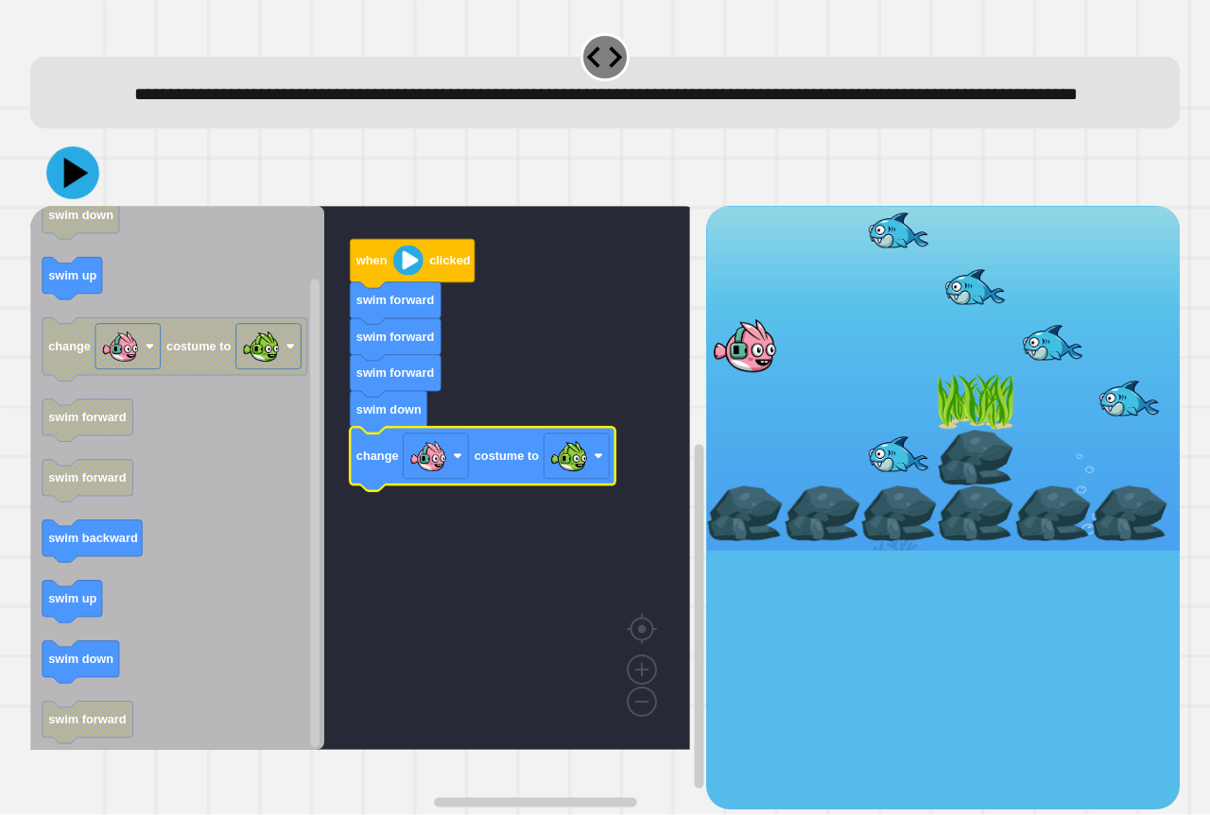
click at [60, 200] on icon at bounding box center [72, 173] width 53 height 53
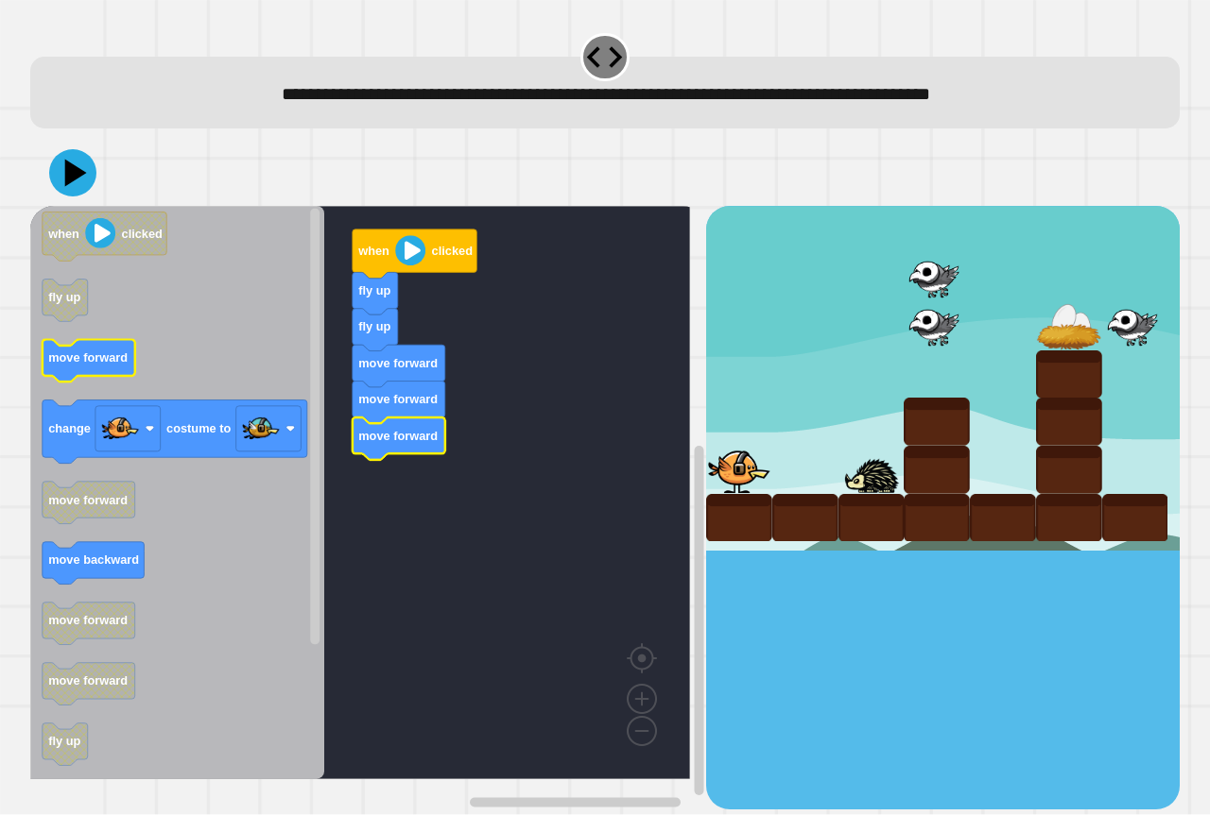
click at [76, 378] on icon "when clicked fly up move forward change costume to move forward move backward m…" at bounding box center [177, 493] width 294 height 574
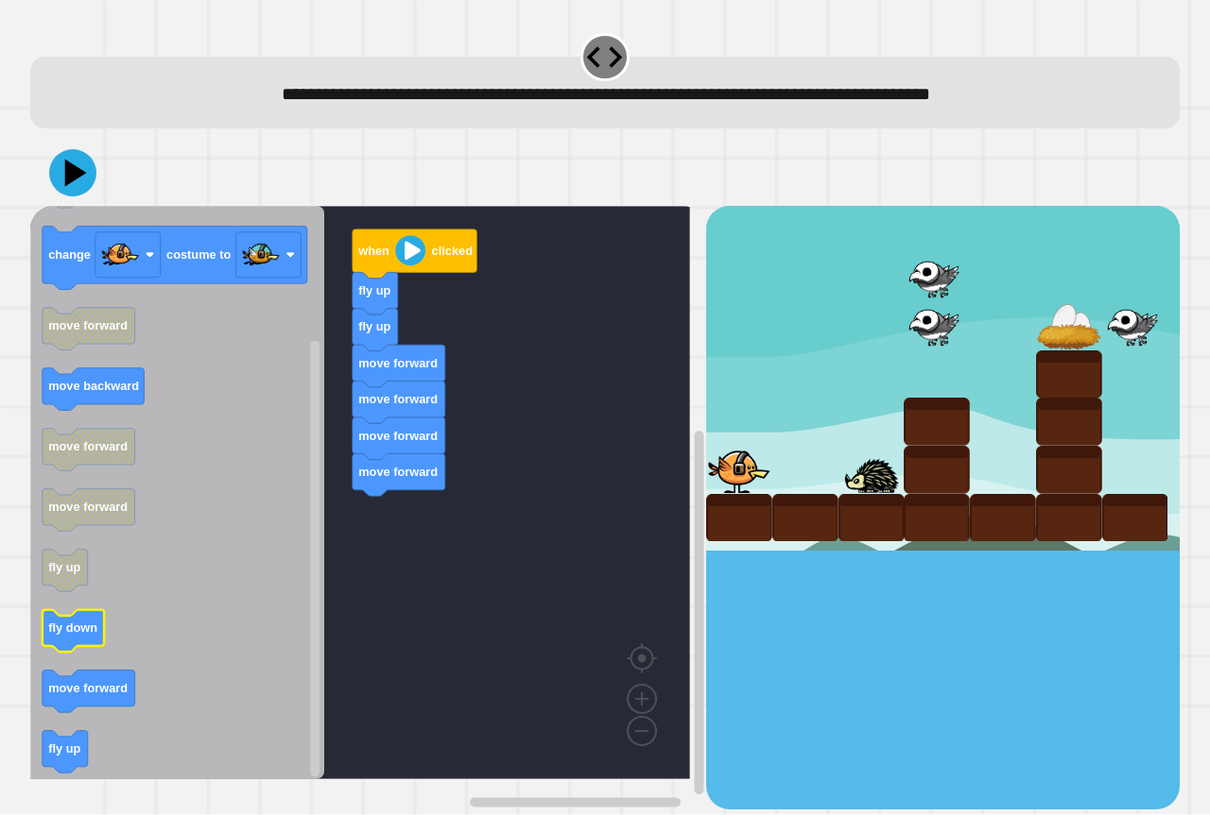
click at [83, 636] on text "fly down" at bounding box center [72, 629] width 49 height 14
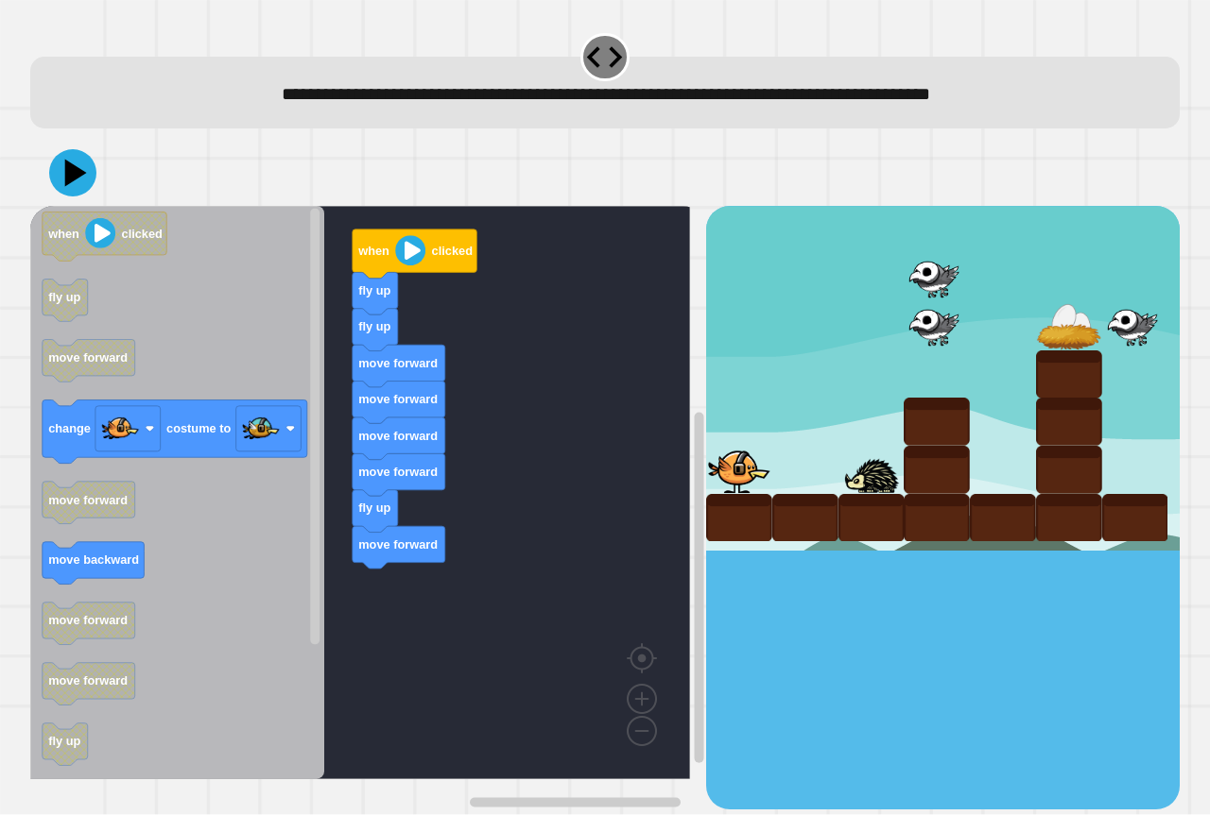
click at [410, 504] on div "when clicked fly up fly up move forward move forward move forward move forward …" at bounding box center [368, 507] width 676 height 603
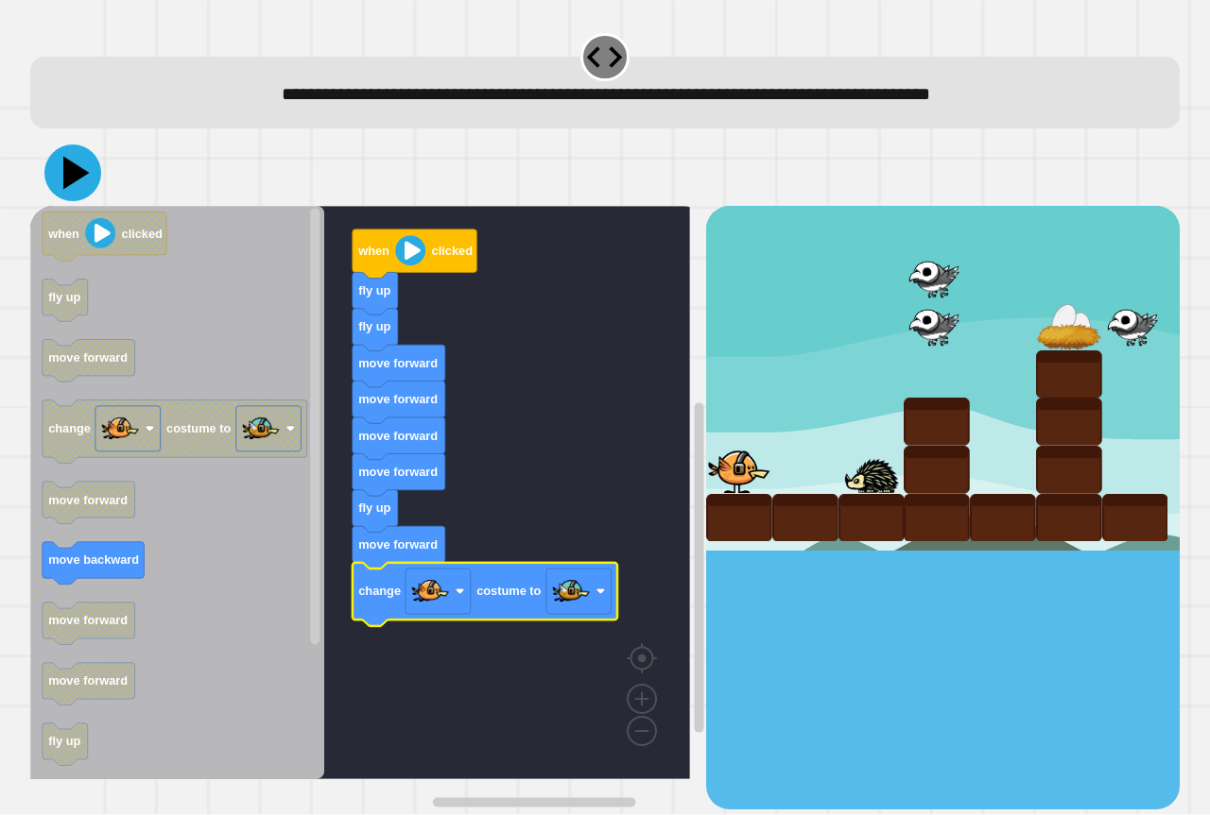
click at [81, 169] on icon at bounding box center [72, 173] width 57 height 57
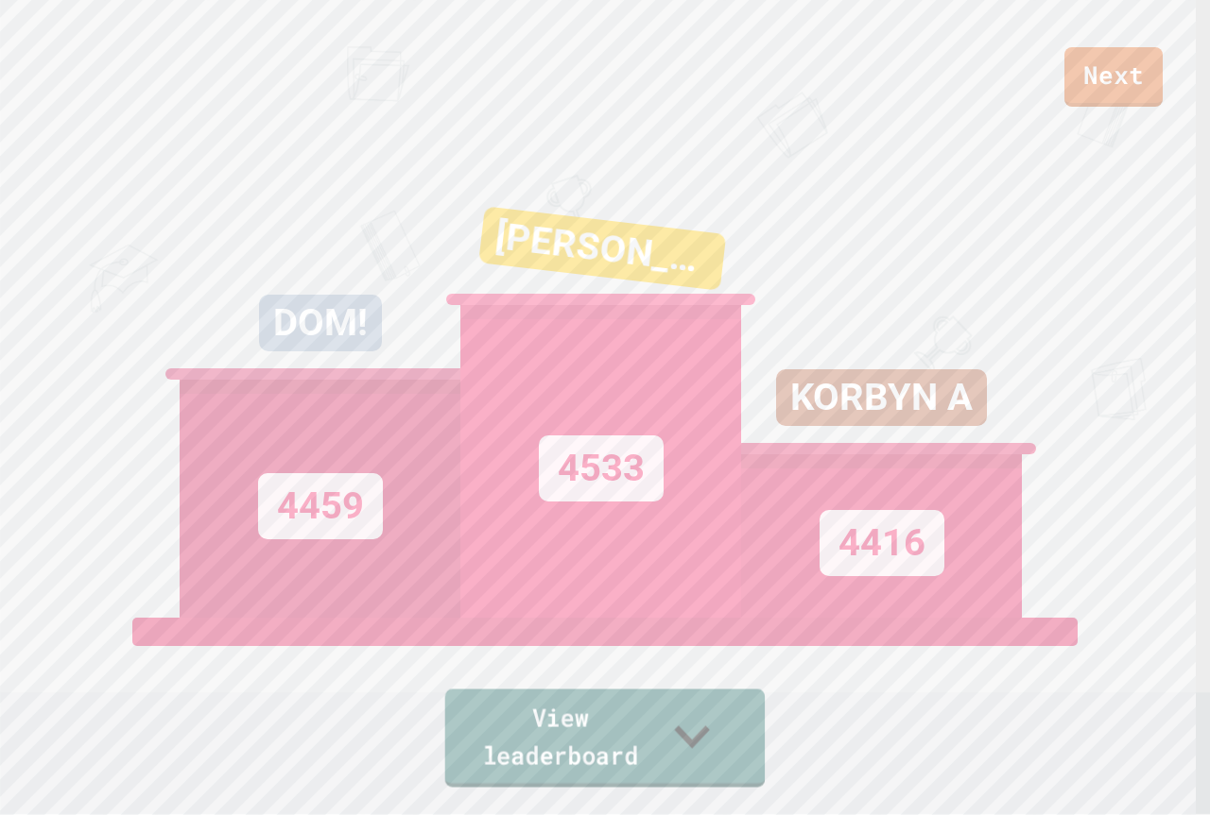
click at [597, 732] on link "View leaderboard" at bounding box center [605, 739] width 320 height 98
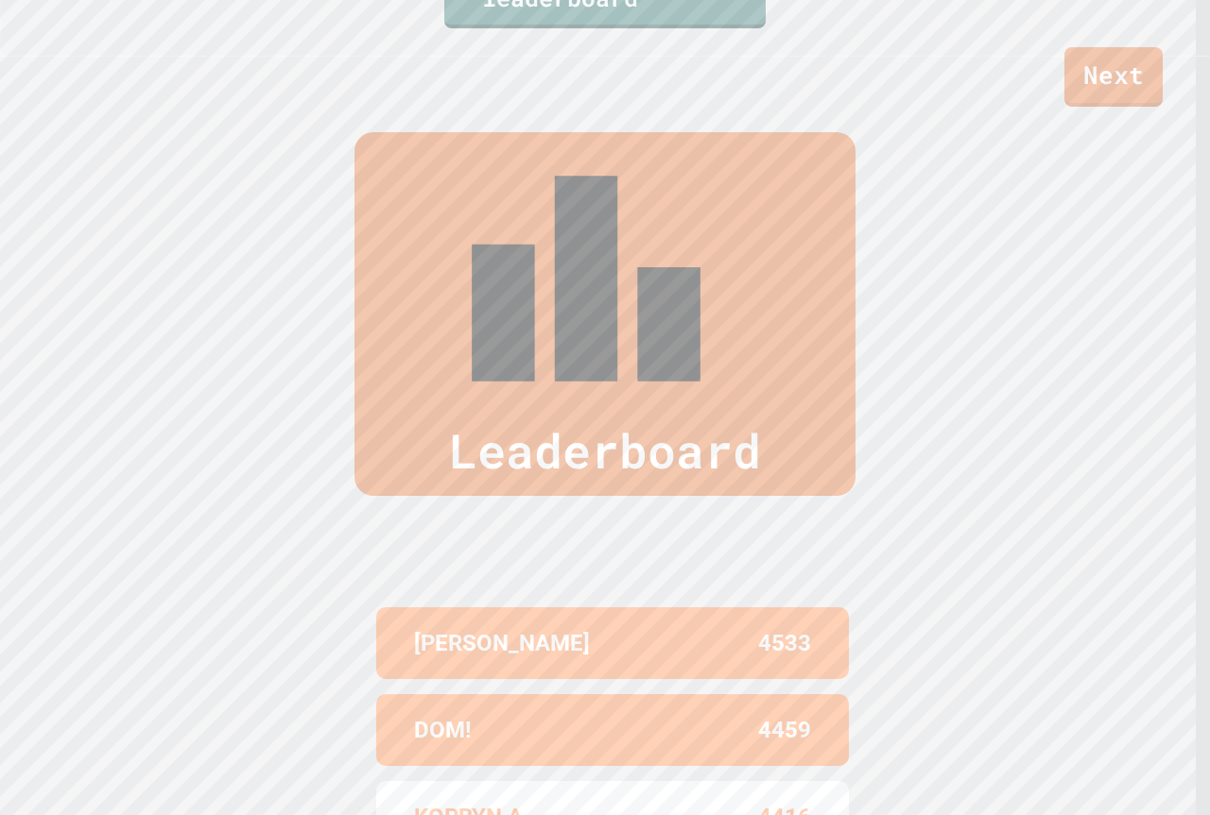
scroll to position [823, 0]
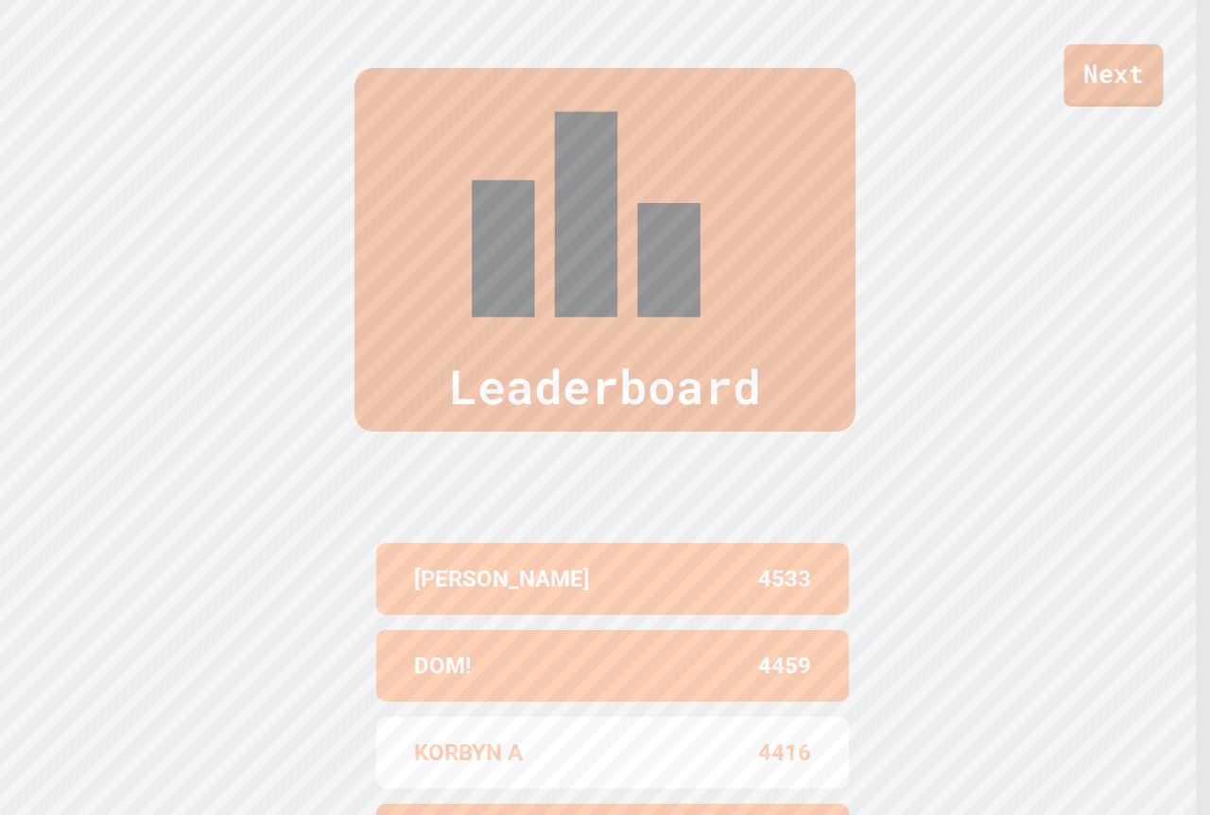
click at [1085, 87] on link "Next" at bounding box center [1113, 75] width 99 height 62
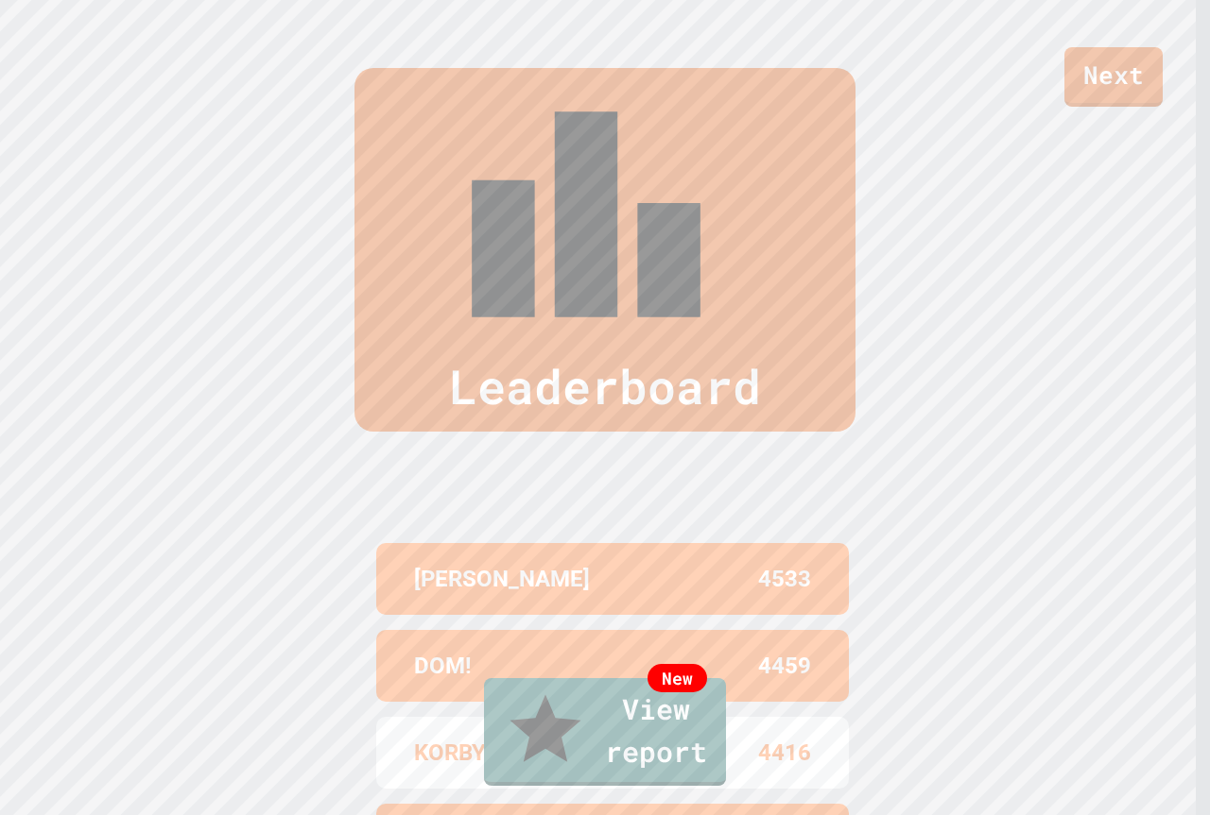
type textarea "**********"
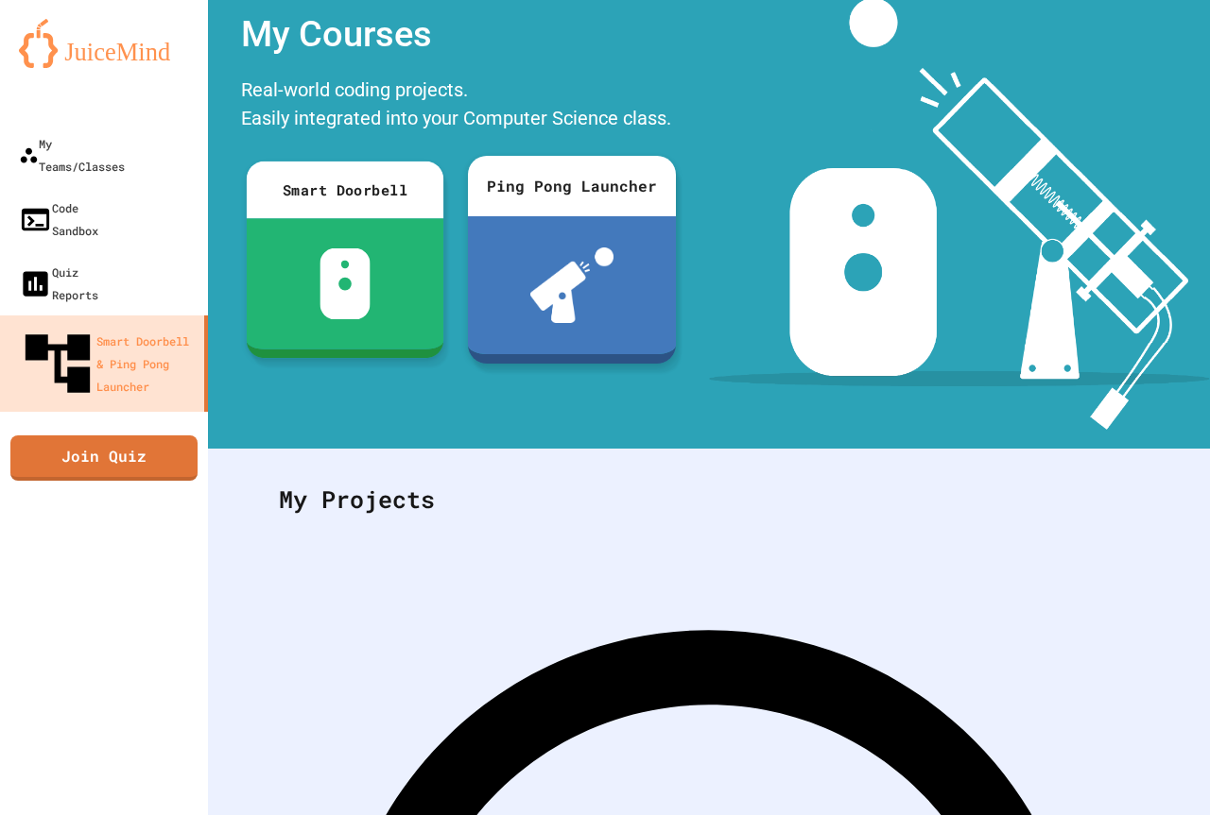
scroll to position [132, 0]
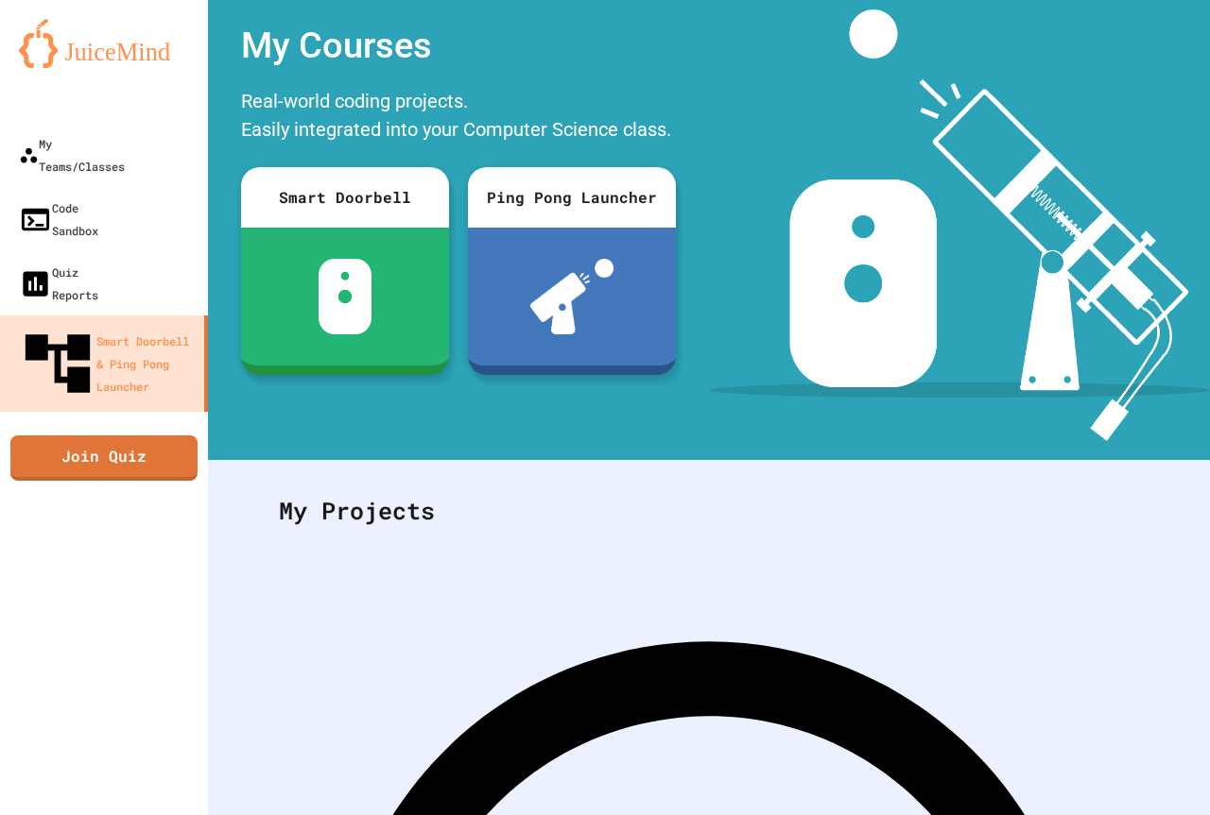
scroll to position [0, 0]
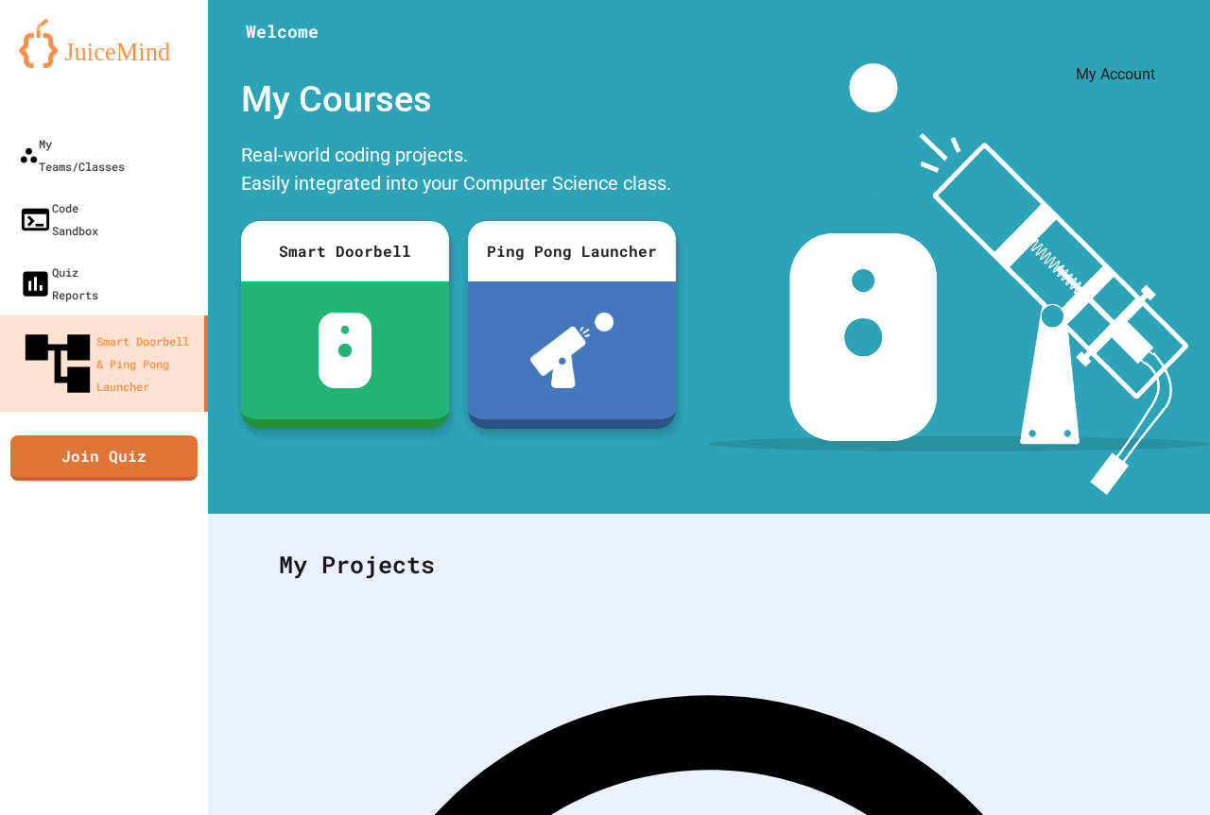
click at [1158, 51] on icon "My Account" at bounding box center [1167, 60] width 18 height 18
click at [196, 815] on div at bounding box center [605, 815] width 1210 height 0
click at [89, 432] on link "Join Quiz" at bounding box center [103, 455] width 180 height 47
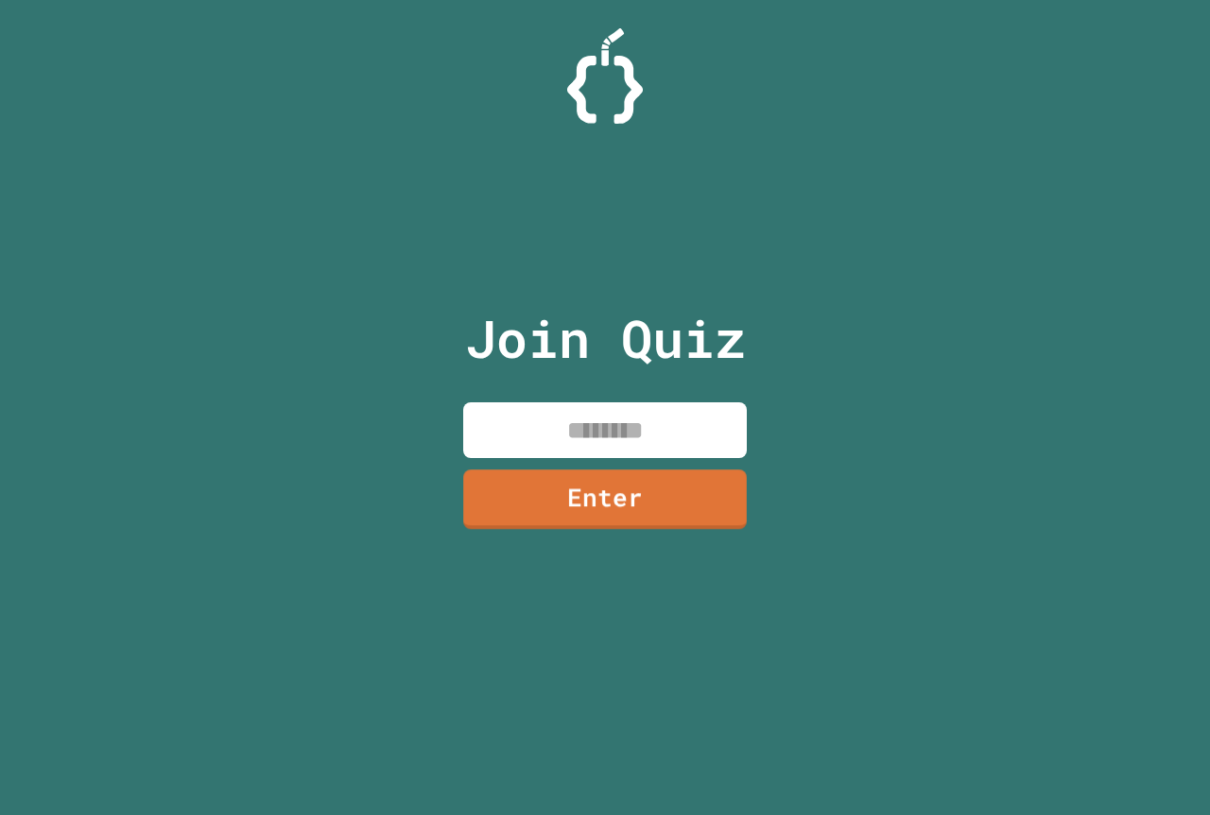
click at [635, 445] on input at bounding box center [604, 431] width 283 height 56
type input "********"
click at [664, 503] on link "Enter" at bounding box center [604, 498] width 289 height 62
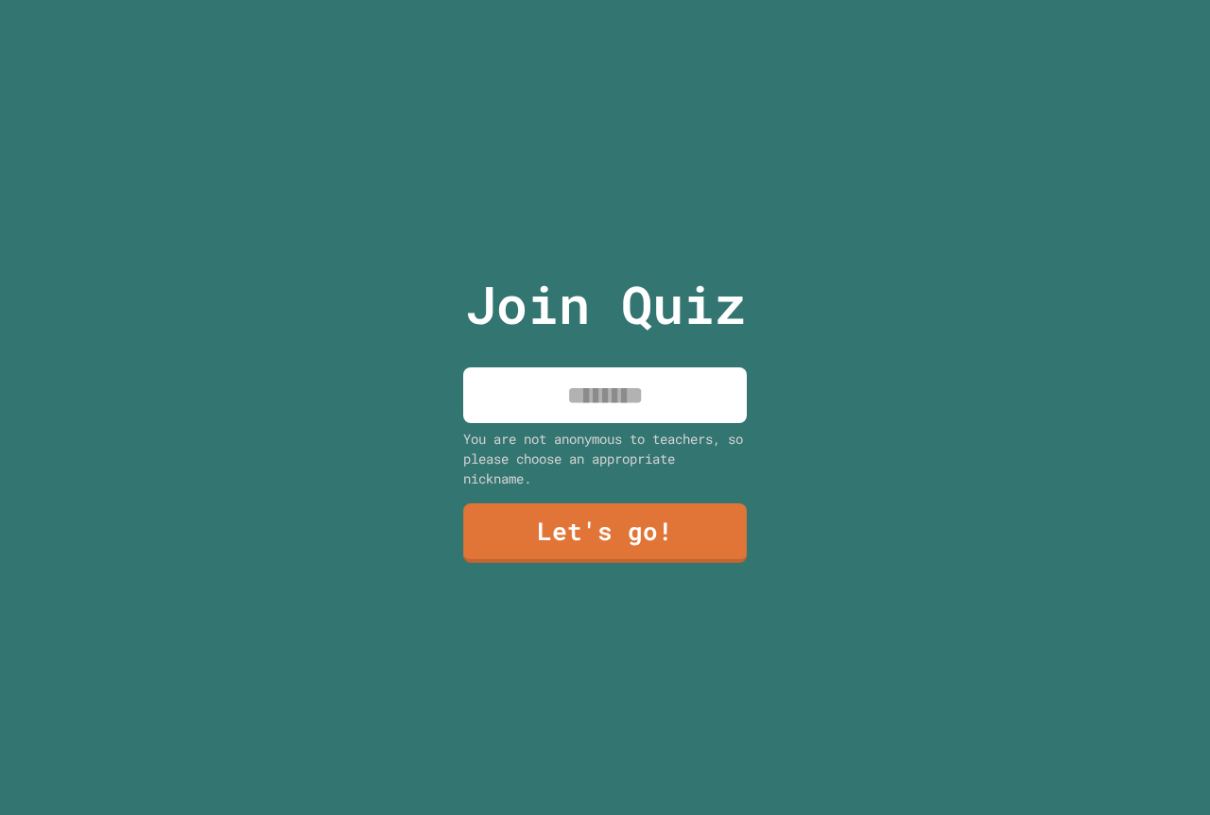
click at [610, 377] on input at bounding box center [604, 396] width 283 height 56
type input "********"
click at [656, 533] on link "Let's go!" at bounding box center [604, 532] width 283 height 62
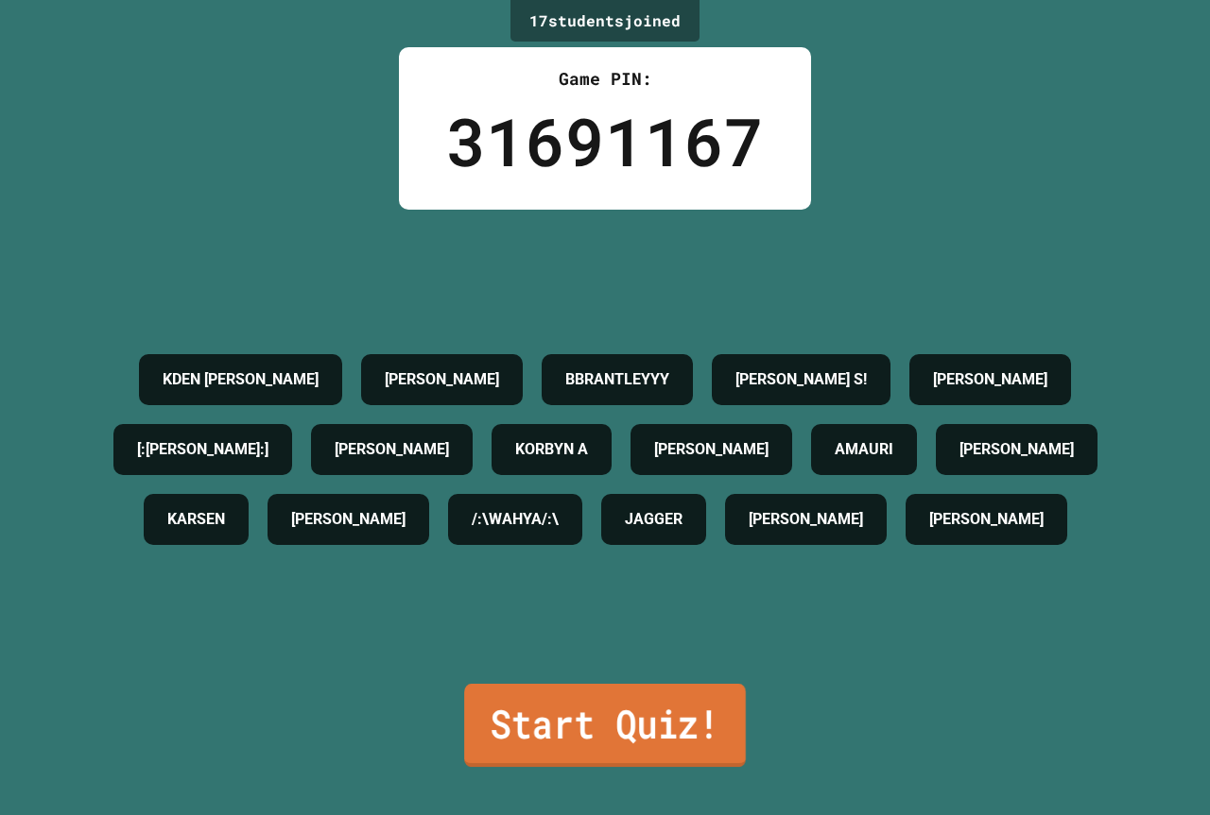
click at [538, 735] on link "Start Quiz!" at bounding box center [605, 725] width 282 height 83
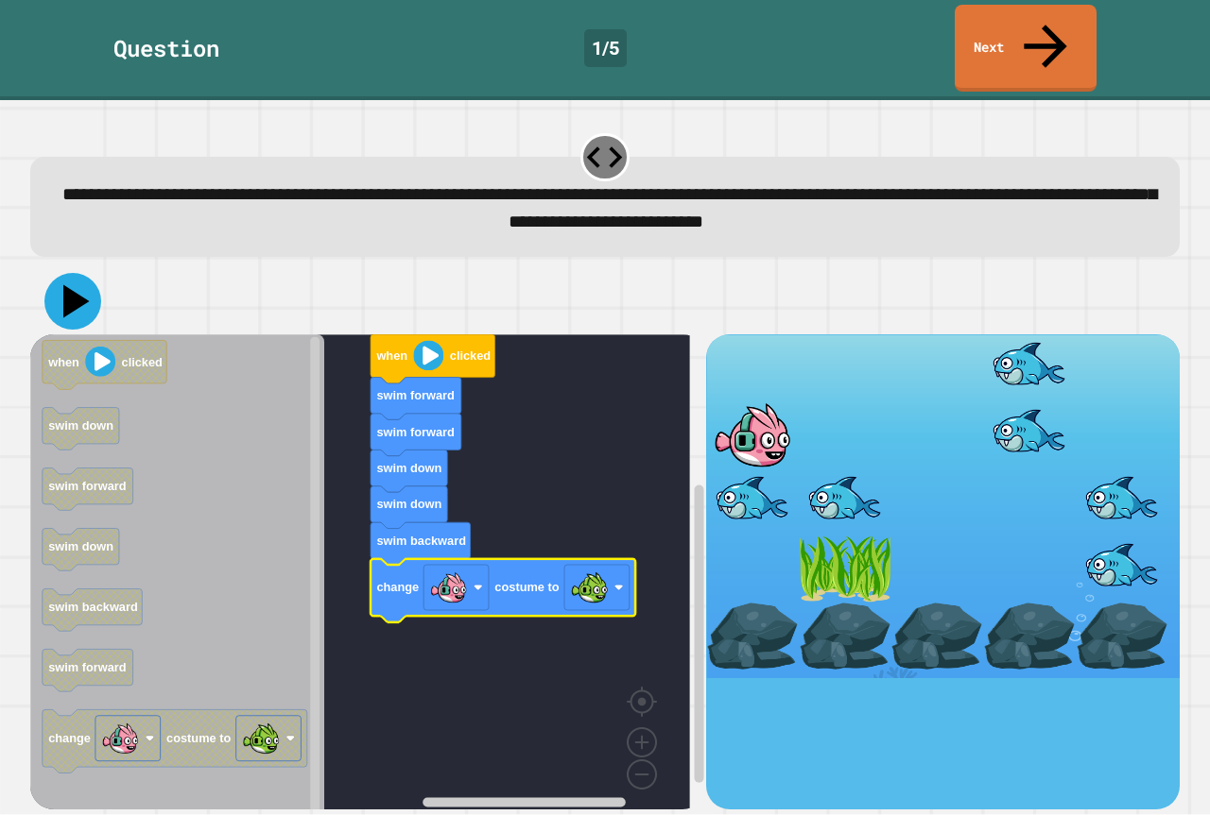
click at [80, 280] on icon at bounding box center [72, 301] width 57 height 57
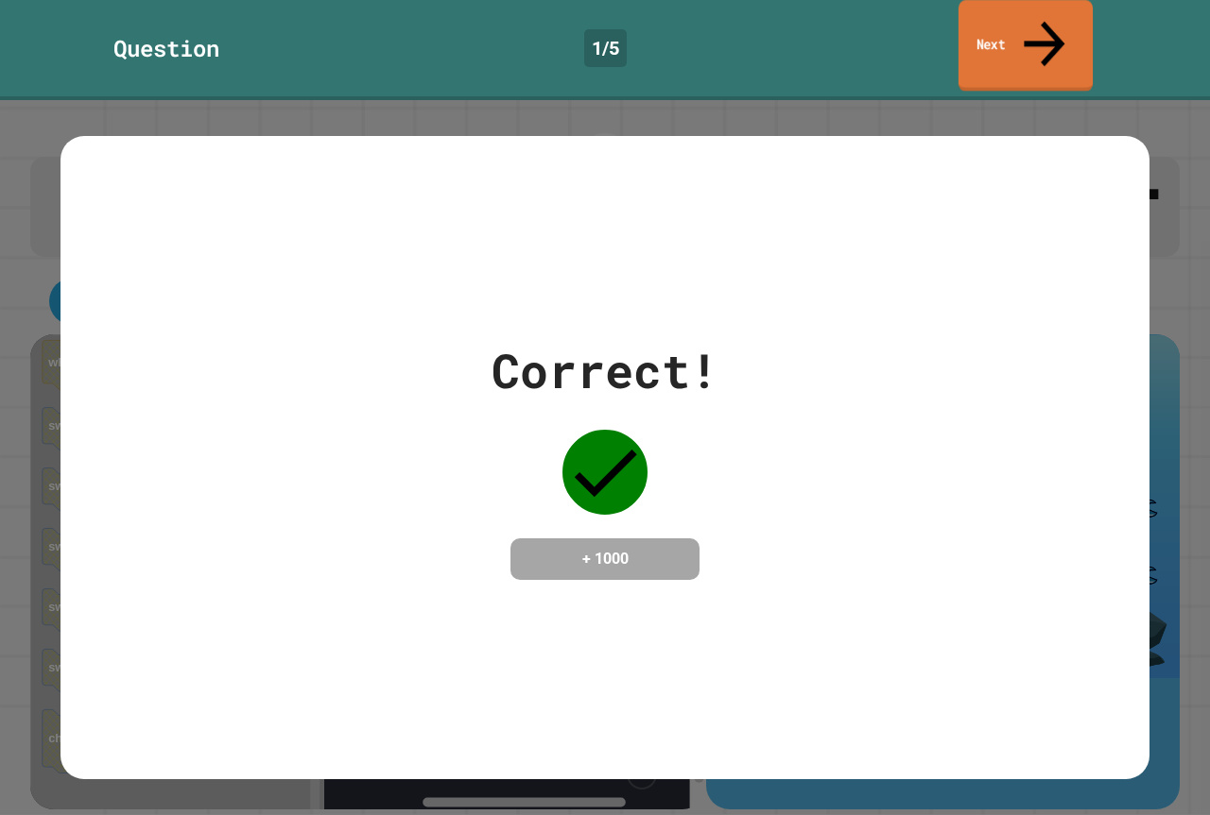
click at [1009, 28] on link "Next" at bounding box center [1025, 46] width 134 height 92
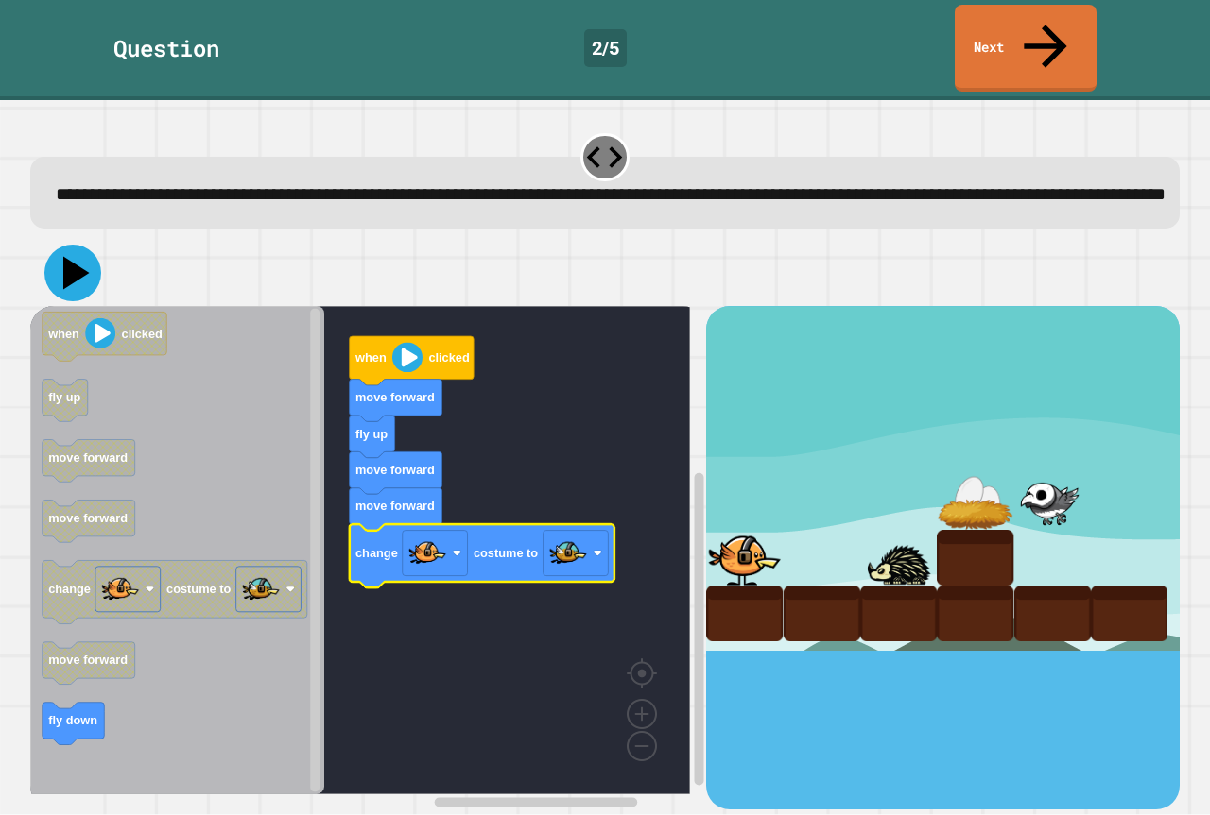
click at [67, 257] on icon at bounding box center [76, 273] width 26 height 33
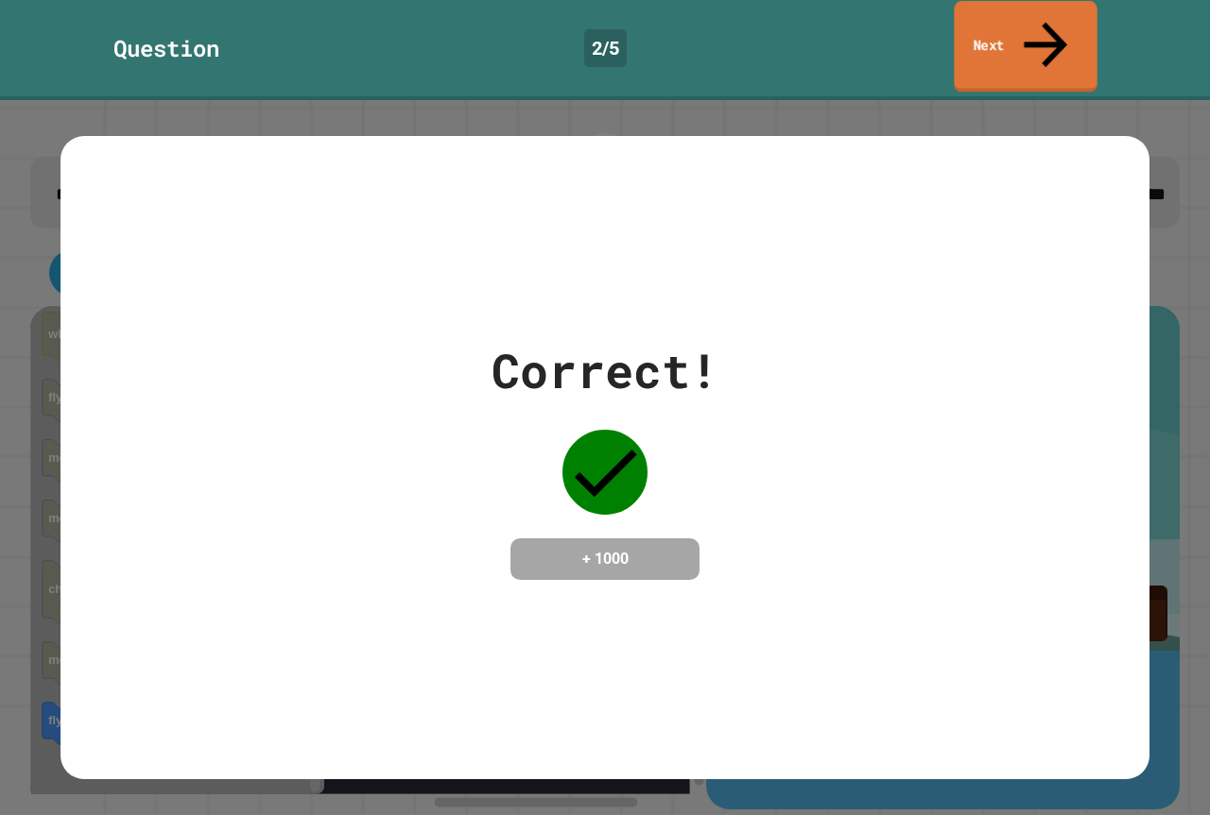
drag, startPoint x: 1041, startPoint y: 1, endPoint x: 1039, endPoint y: 25, distance: 23.7
click at [1041, 17] on div "Question 2 / 5 Next" at bounding box center [605, 50] width 1210 height 100
click at [1038, 30] on icon at bounding box center [1045, 43] width 64 height 67
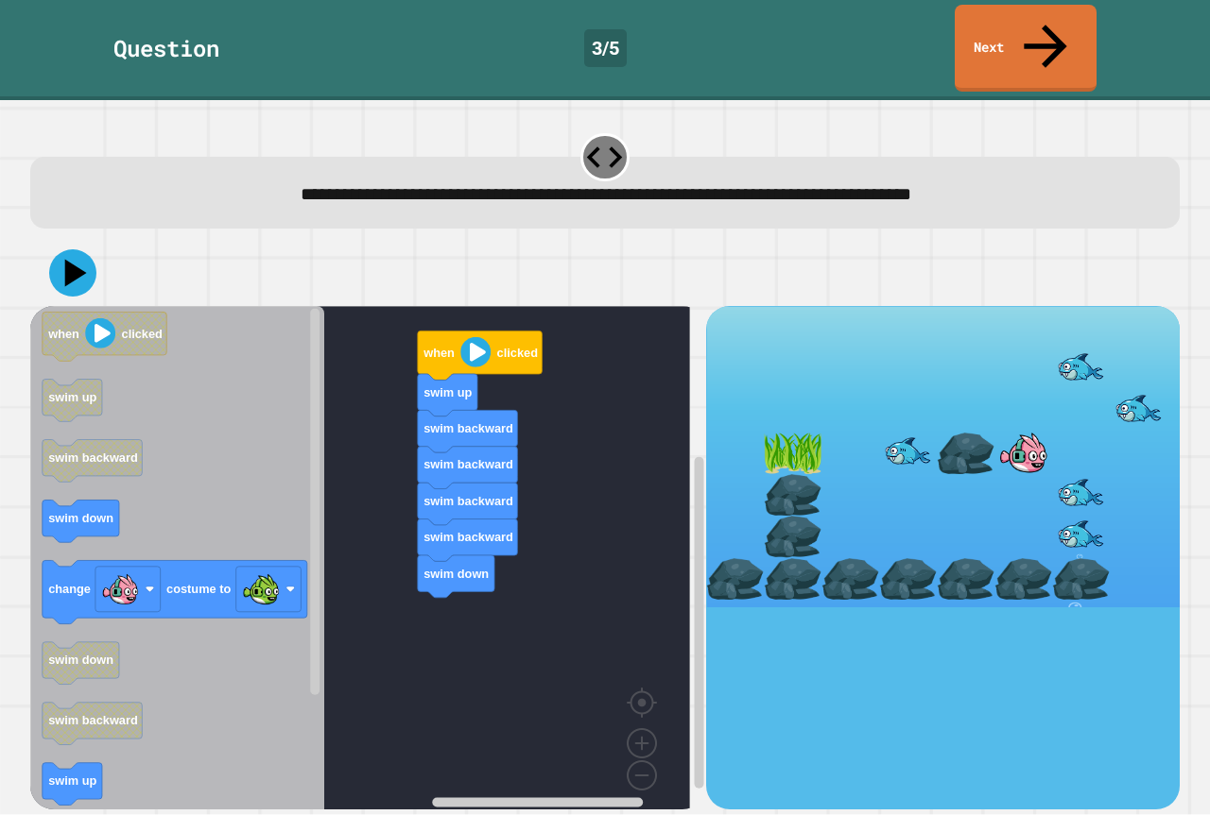
click at [295, 561] on g "change costume to" at bounding box center [175, 592] width 265 height 63
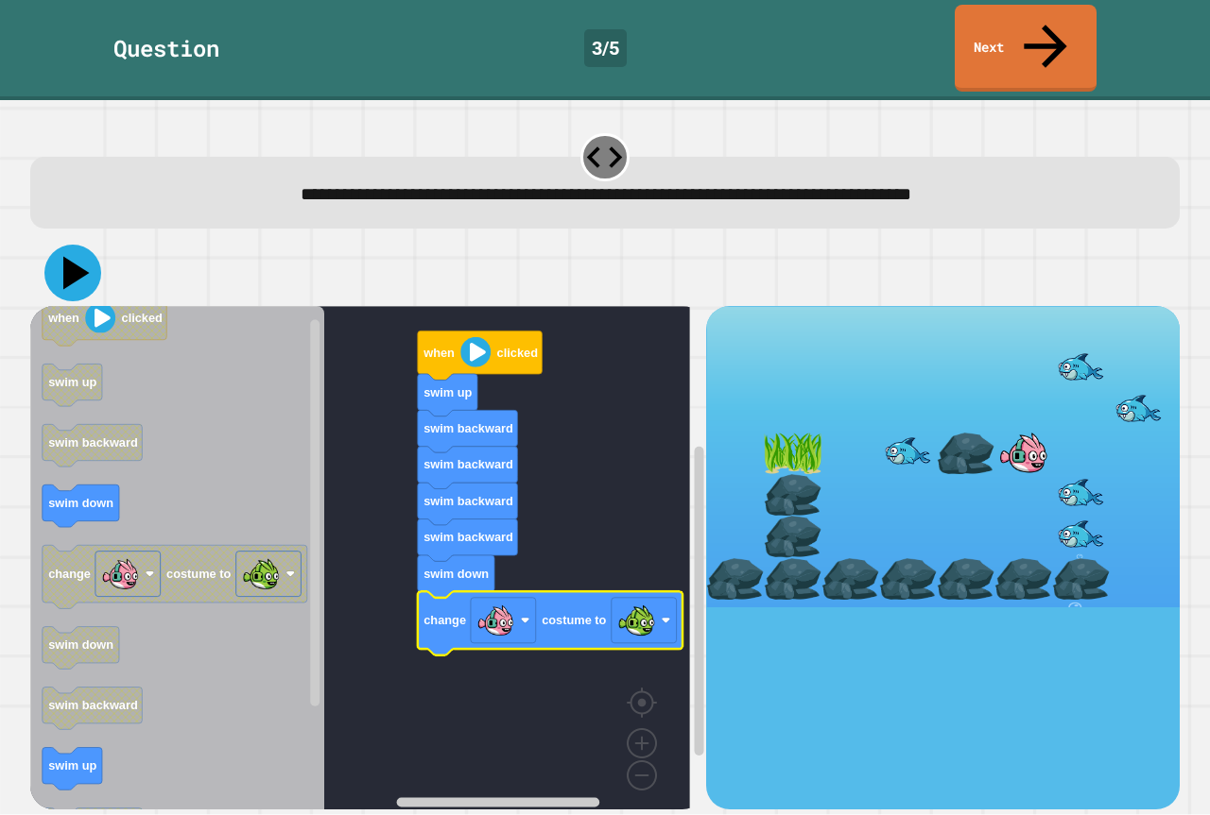
click at [71, 246] on icon at bounding box center [72, 273] width 57 height 57
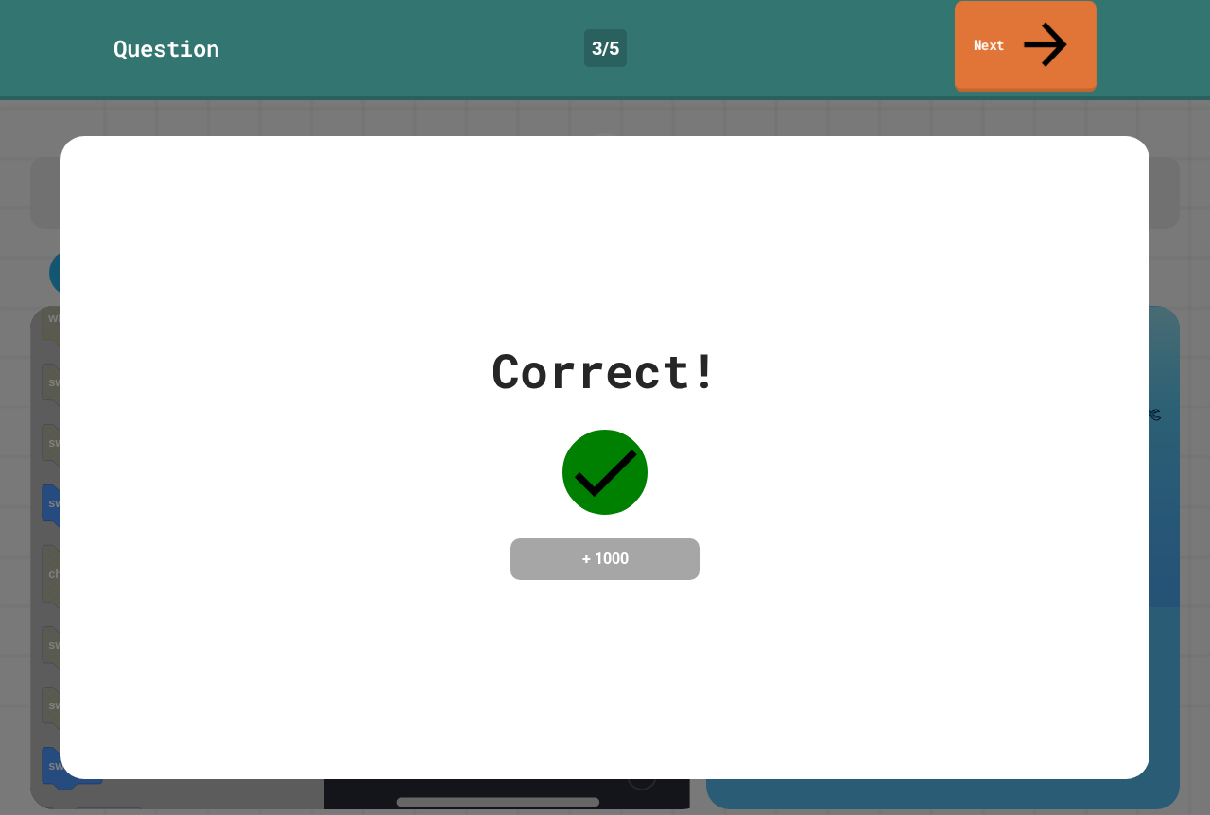
click at [1021, 44] on link "Next" at bounding box center [1025, 47] width 142 height 92
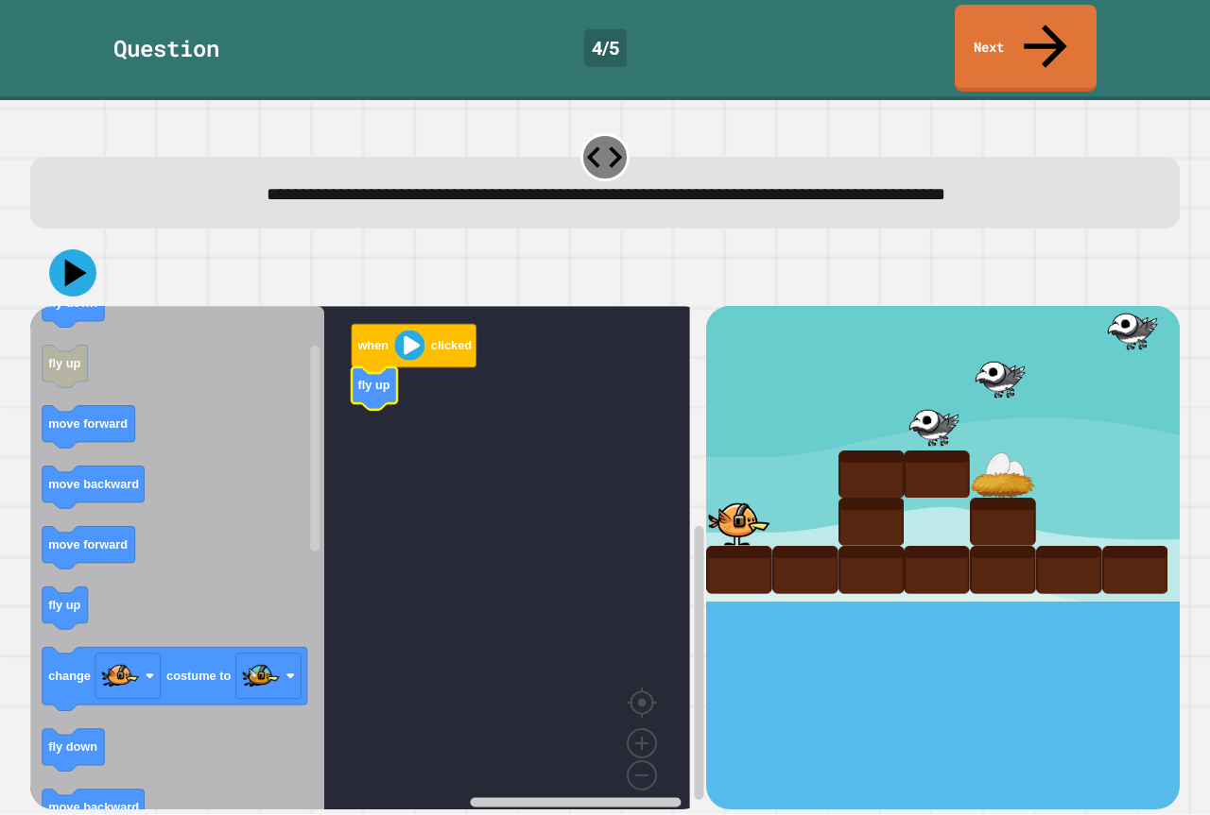
click at [70, 568] on icon "when clicked fly down fly up move forward move backward move forward fly up cha…" at bounding box center [177, 565] width 294 height 518
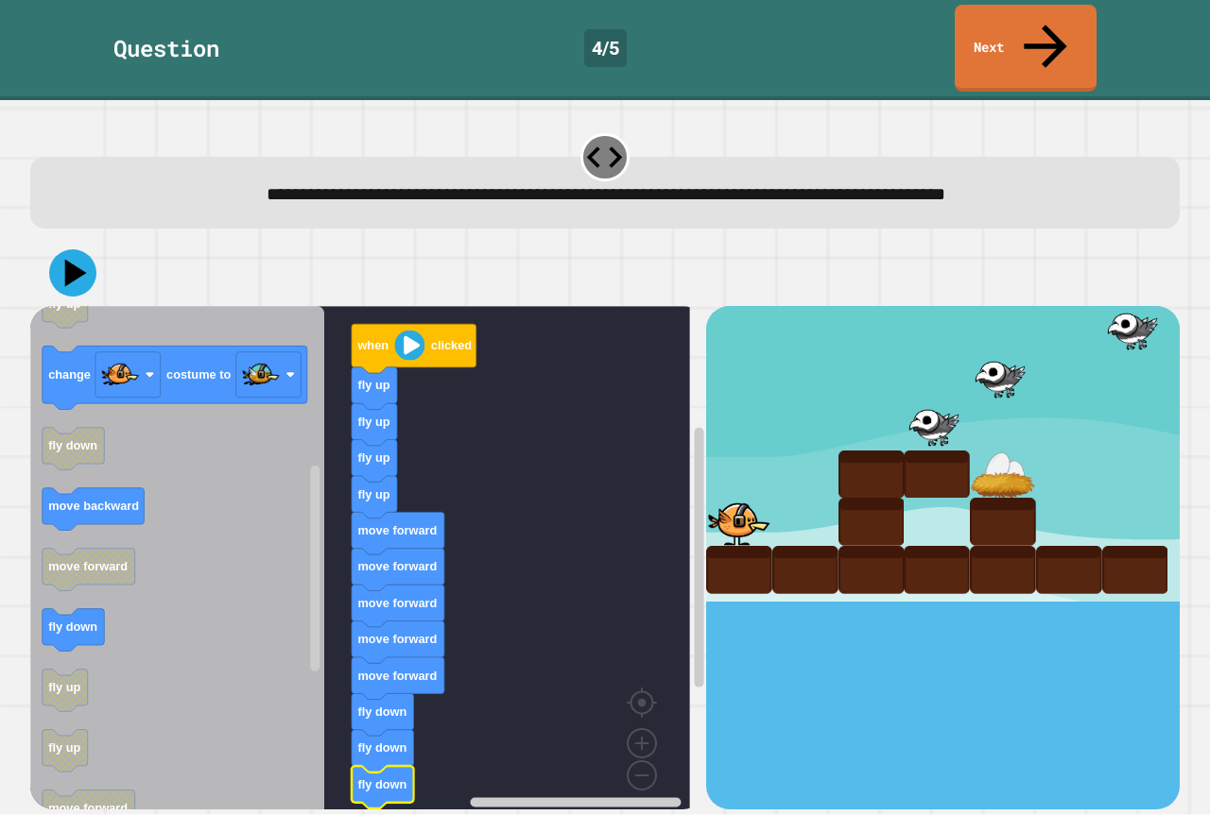
click at [116, 489] on icon "Blockly Workspace" at bounding box center [177, 565] width 294 height 518
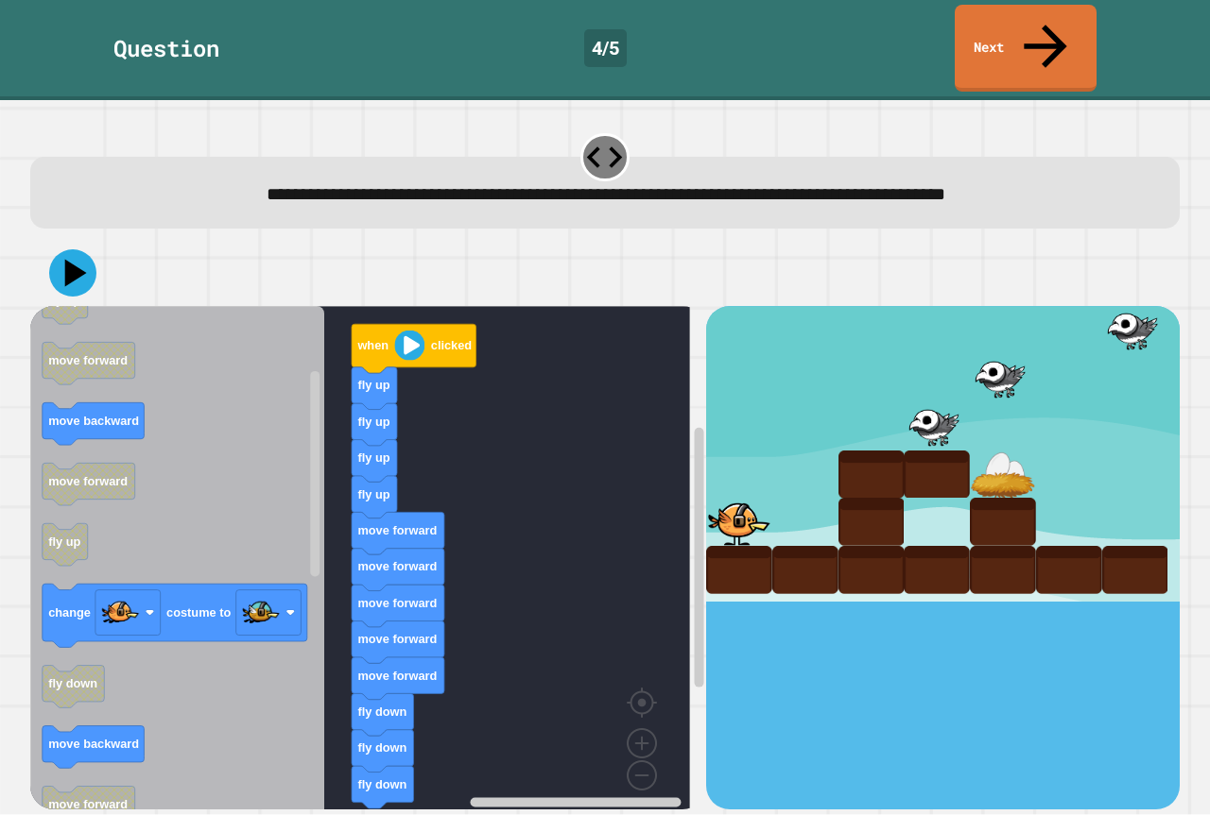
click at [342, 701] on div "when clicked fly up fly up fly up fly up move forward move forward move forward…" at bounding box center [368, 557] width 676 height 503
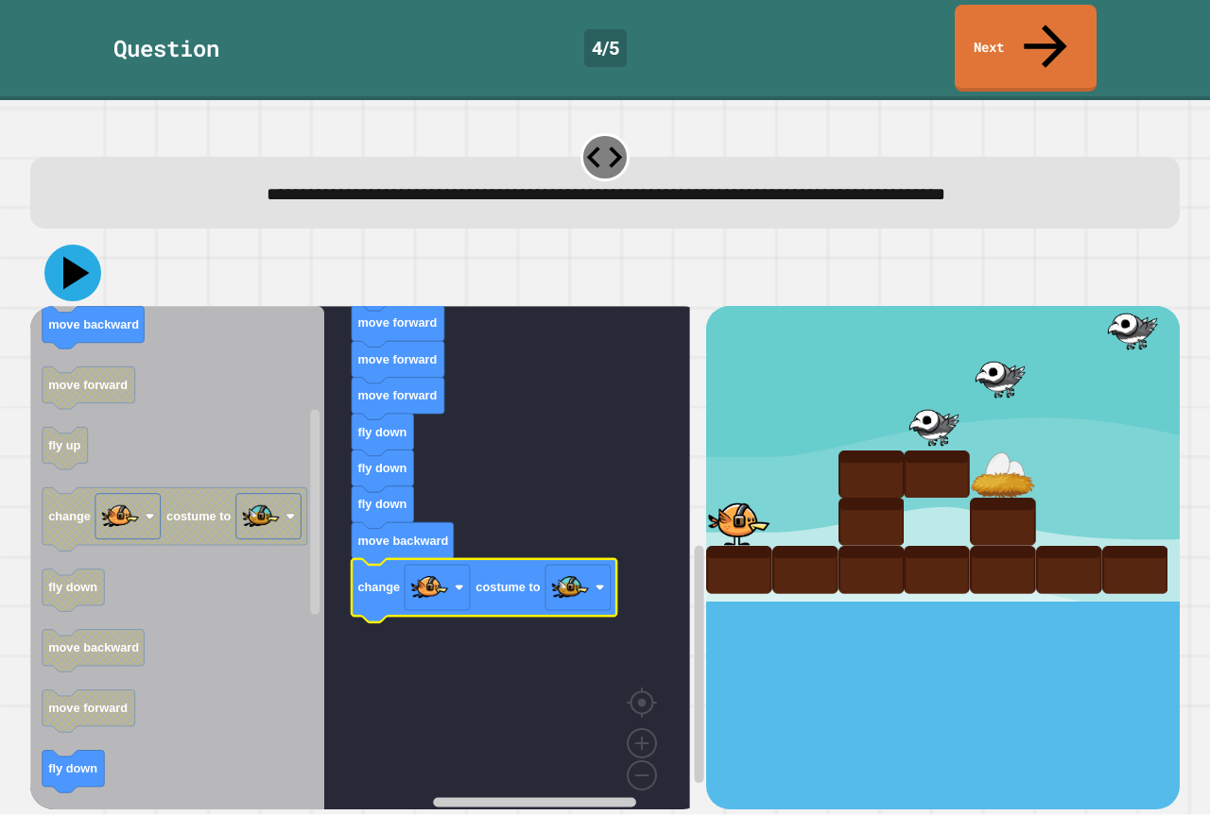
click at [85, 245] on icon at bounding box center [72, 273] width 57 height 57
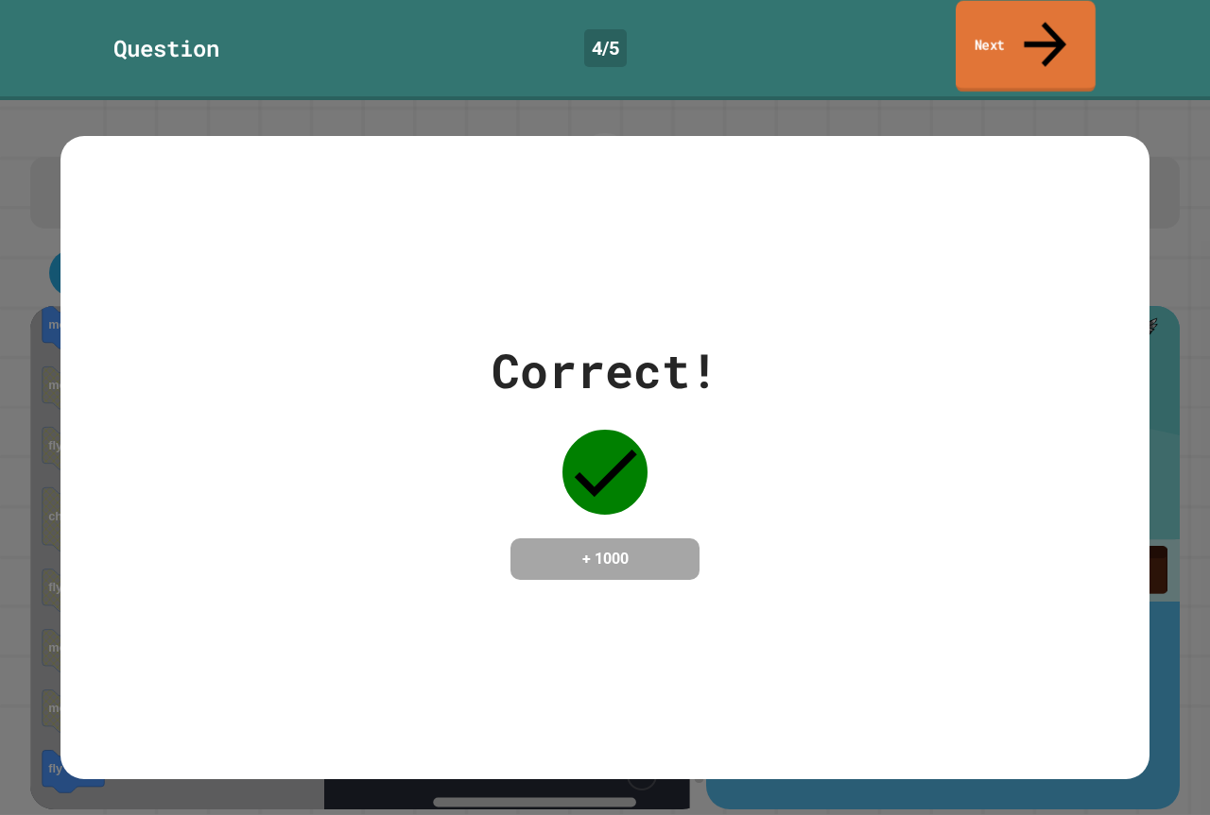
click at [1015, 14] on link "Next" at bounding box center [1025, 47] width 140 height 92
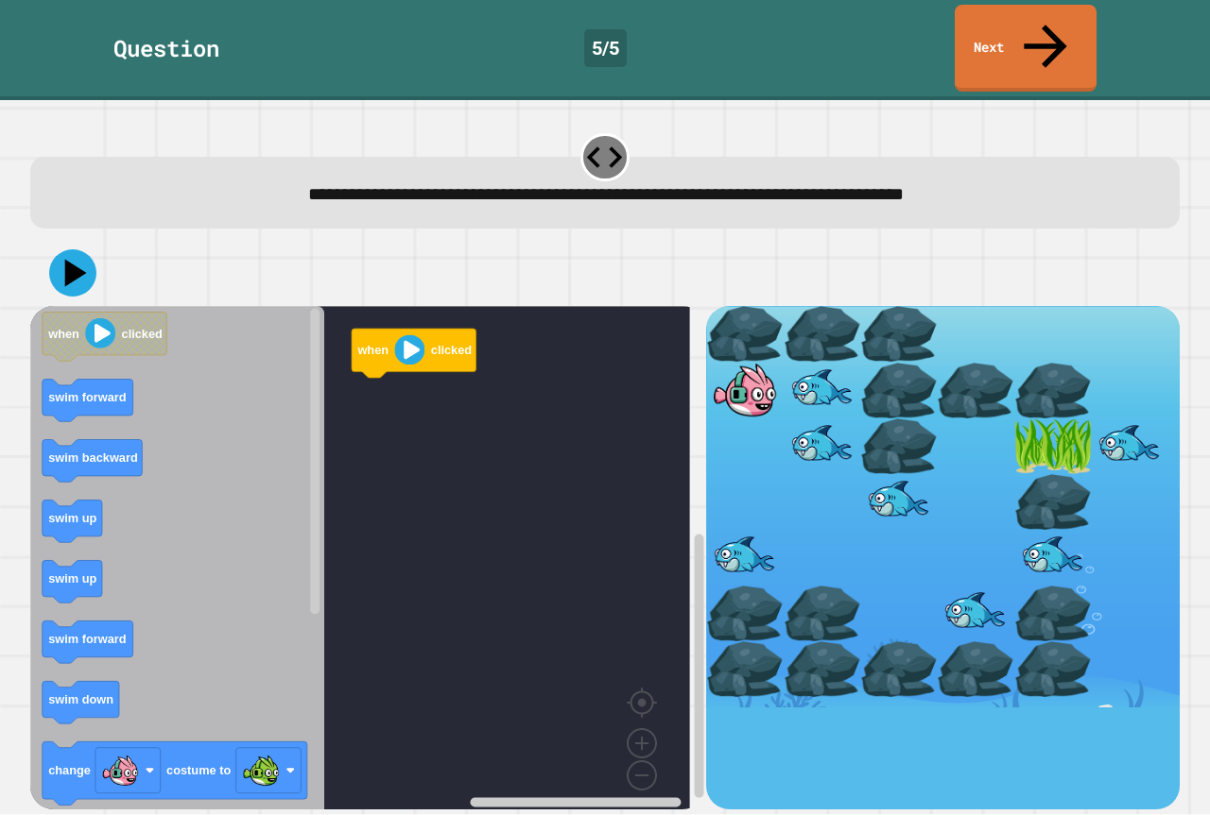
click at [94, 442] on icon "Blockly Workspace" at bounding box center [177, 565] width 294 height 518
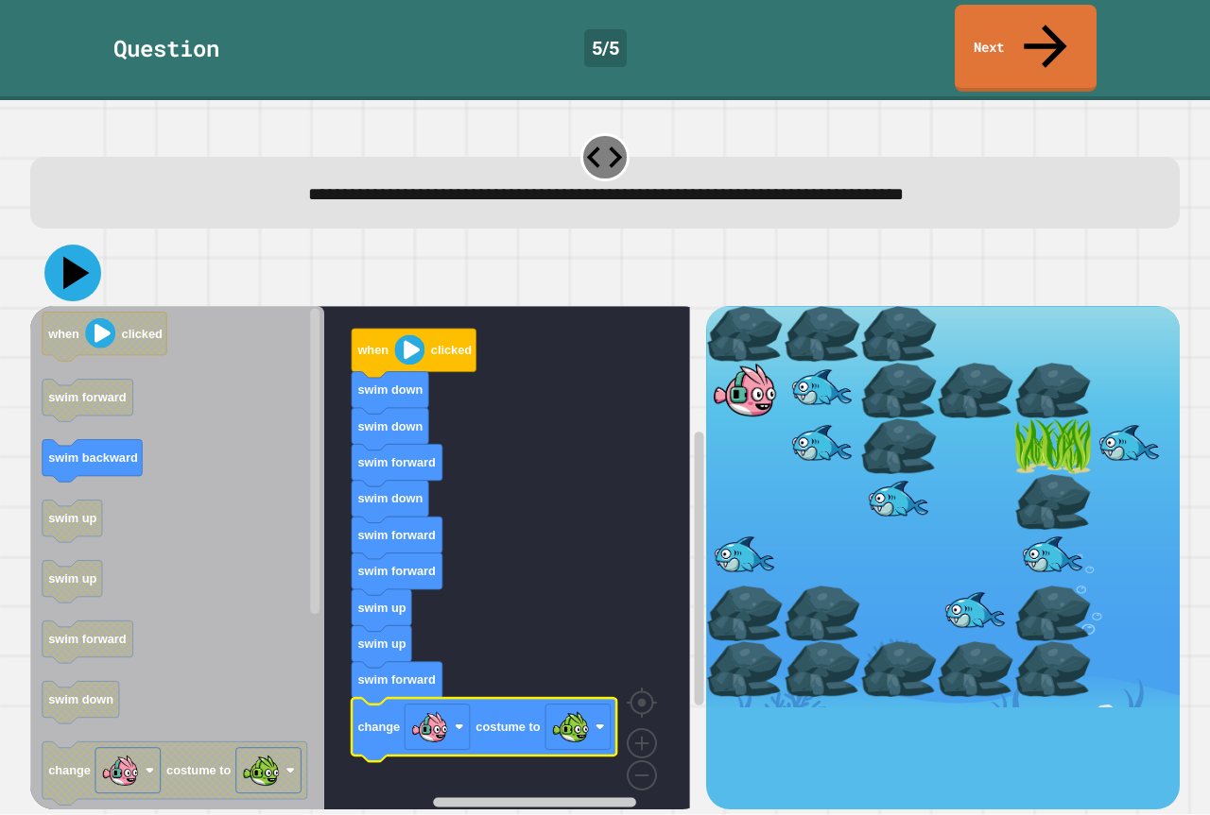
click at [51, 245] on icon at bounding box center [72, 273] width 57 height 57
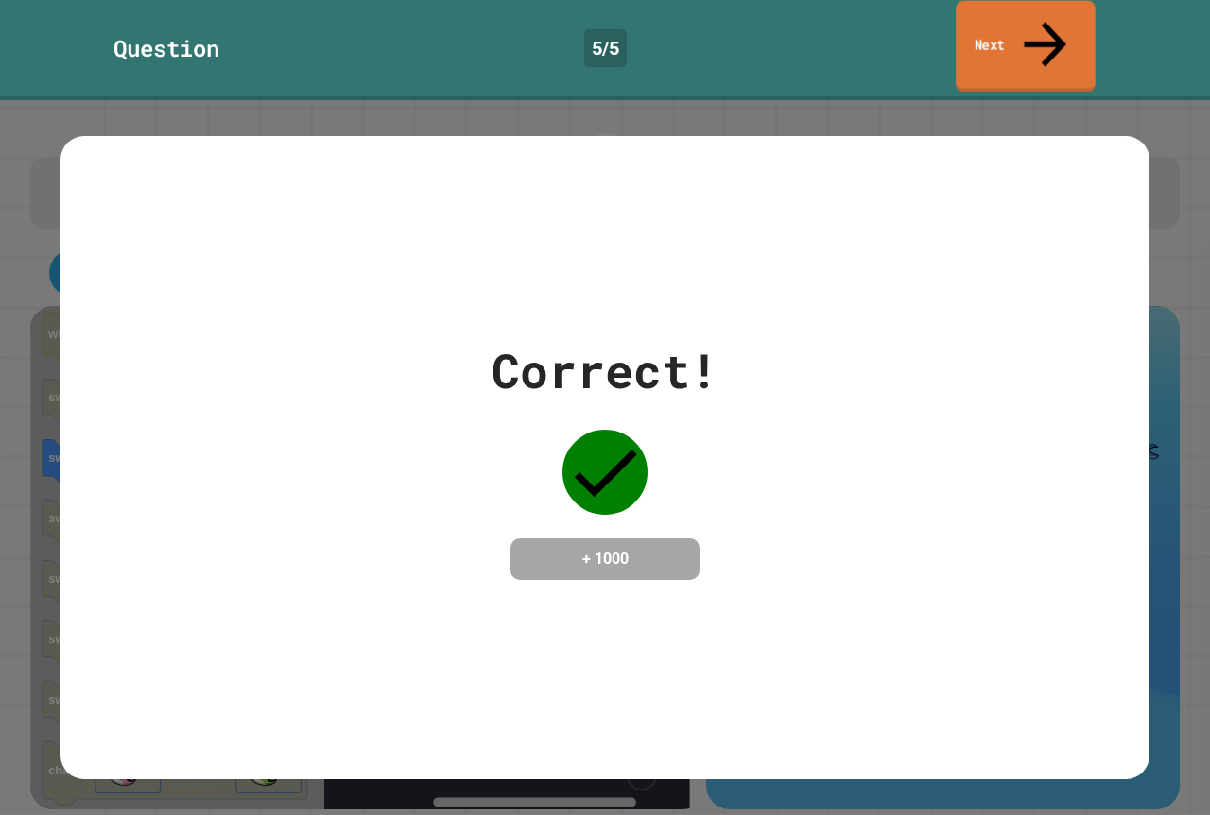
click at [1070, 16] on link "Next" at bounding box center [1025, 47] width 140 height 92
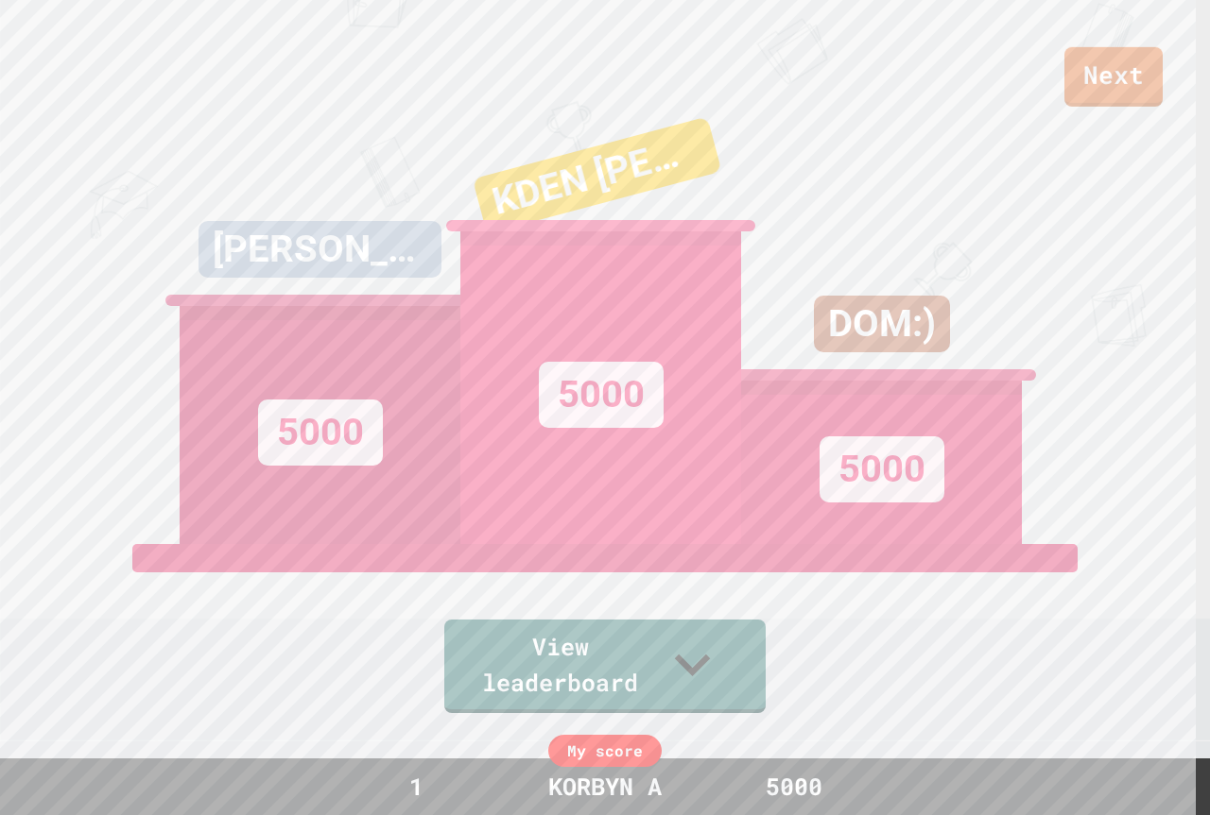
scroll to position [283, 0]
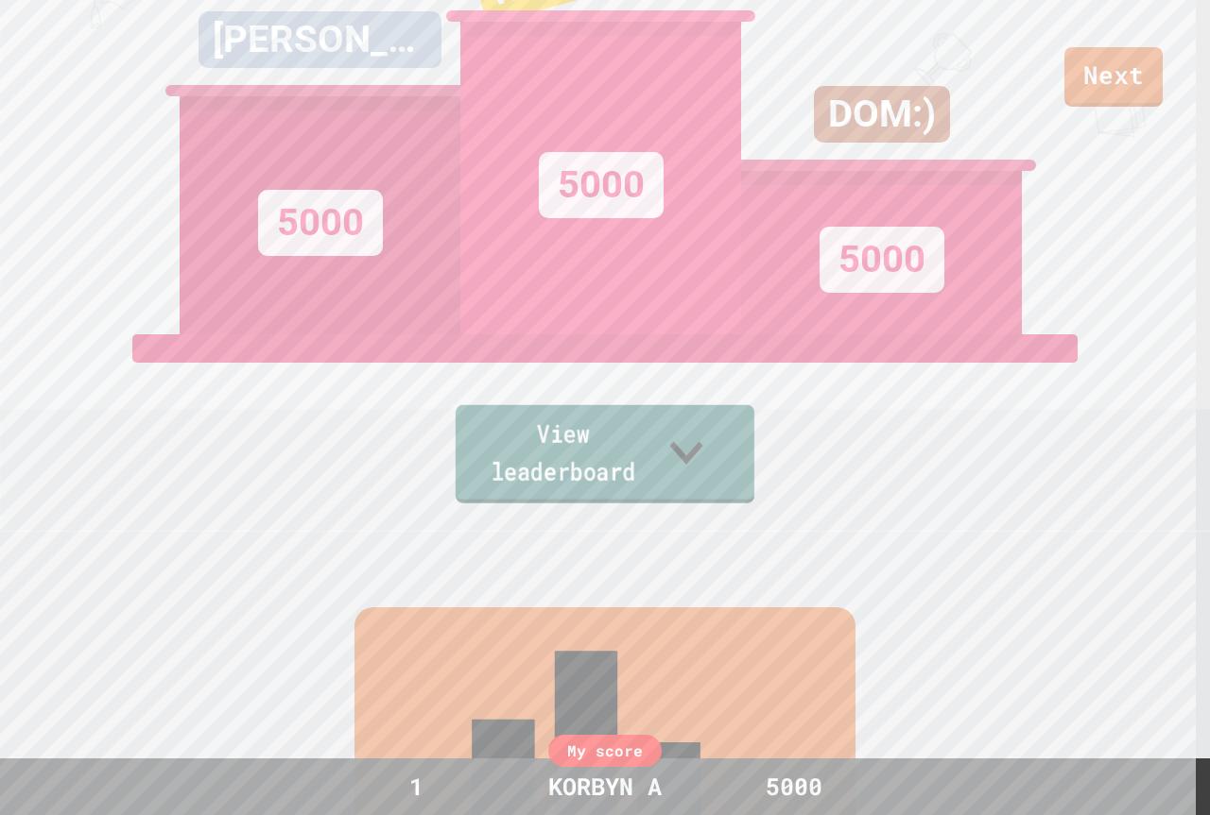
click at [595, 483] on link "View leaderboard" at bounding box center [604, 454] width 299 height 98
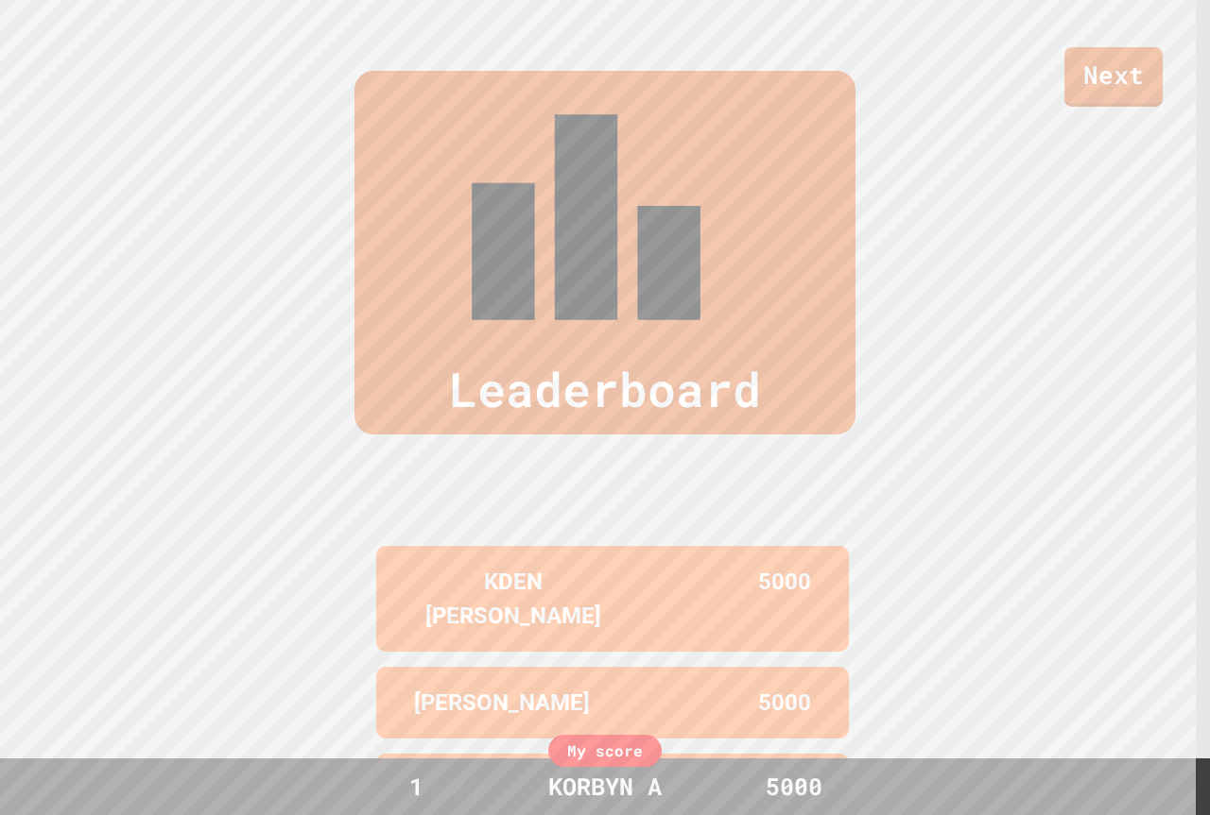
scroll to position [823, 0]
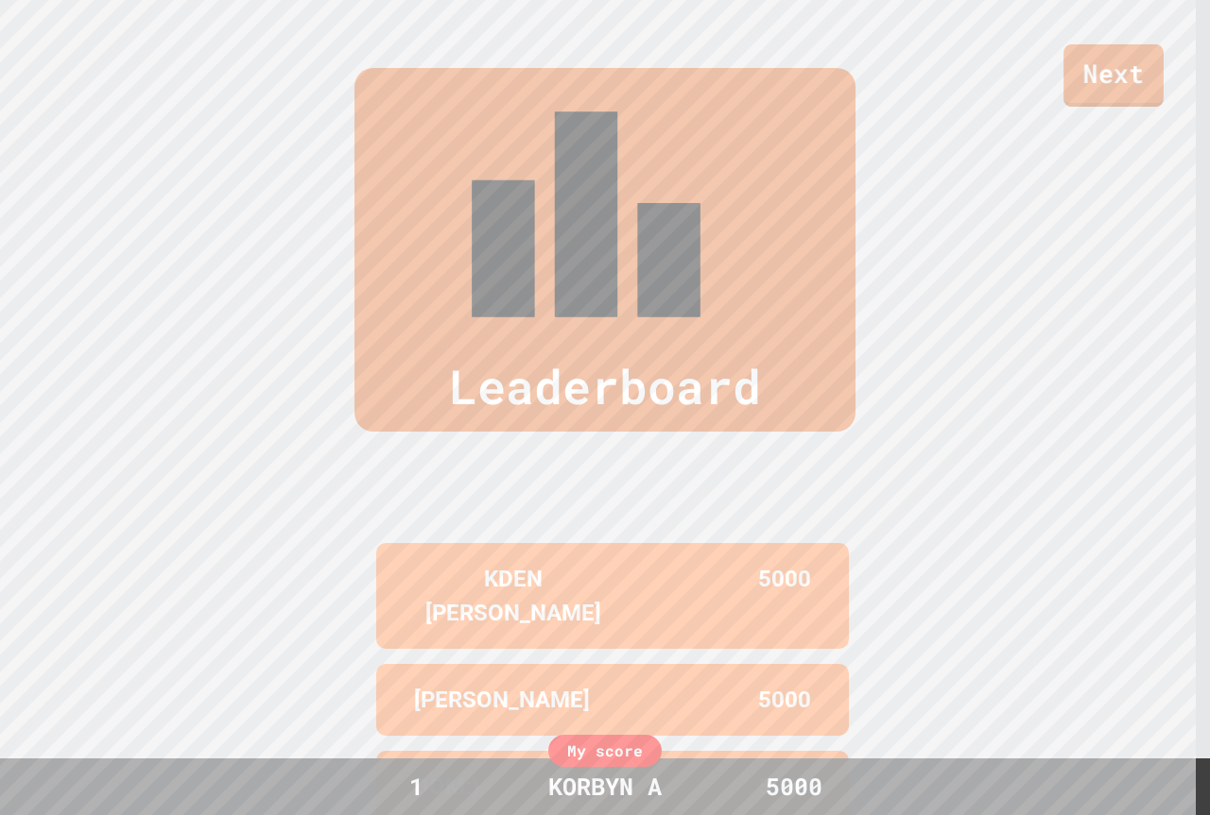
click at [1119, 77] on link "Next" at bounding box center [1113, 75] width 100 height 62
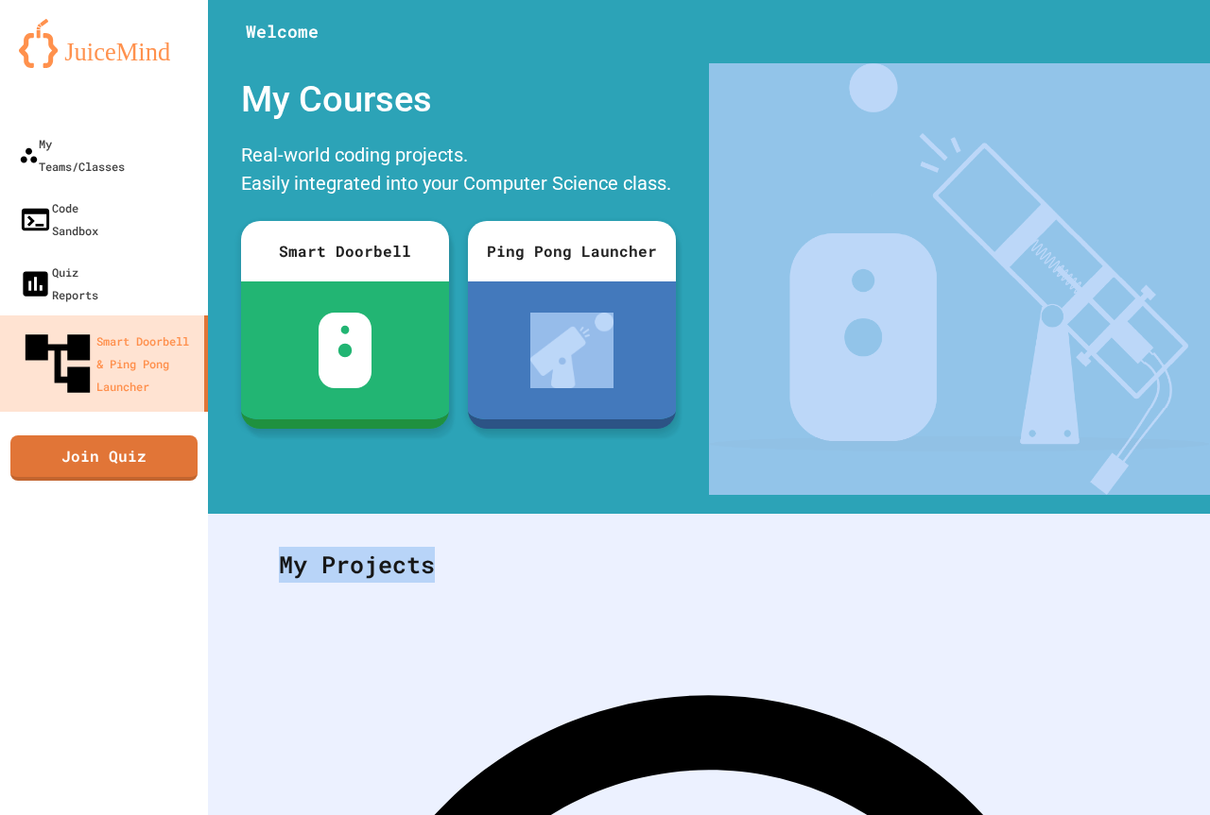
drag, startPoint x: 444, startPoint y: 579, endPoint x: 338, endPoint y: 387, distance: 219.1
click at [338, 387] on div "Welcome My Courses Real-world coding projects. Easily integrated into your Comp…" at bounding box center [709, 407] width 1002 height 815
